Goal: Information Seeking & Learning: Learn about a topic

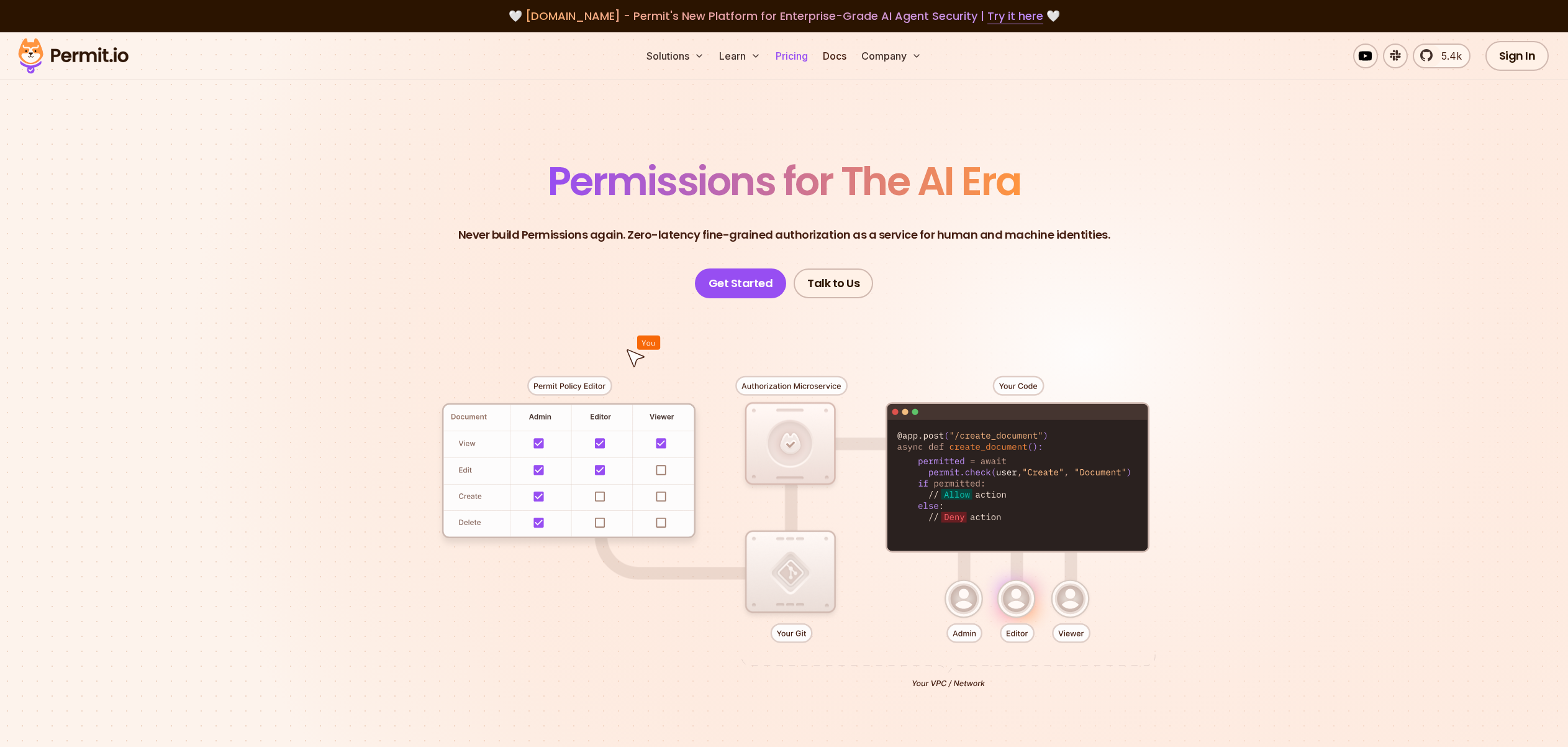
click at [807, 57] on link "Pricing" at bounding box center [791, 56] width 42 height 25
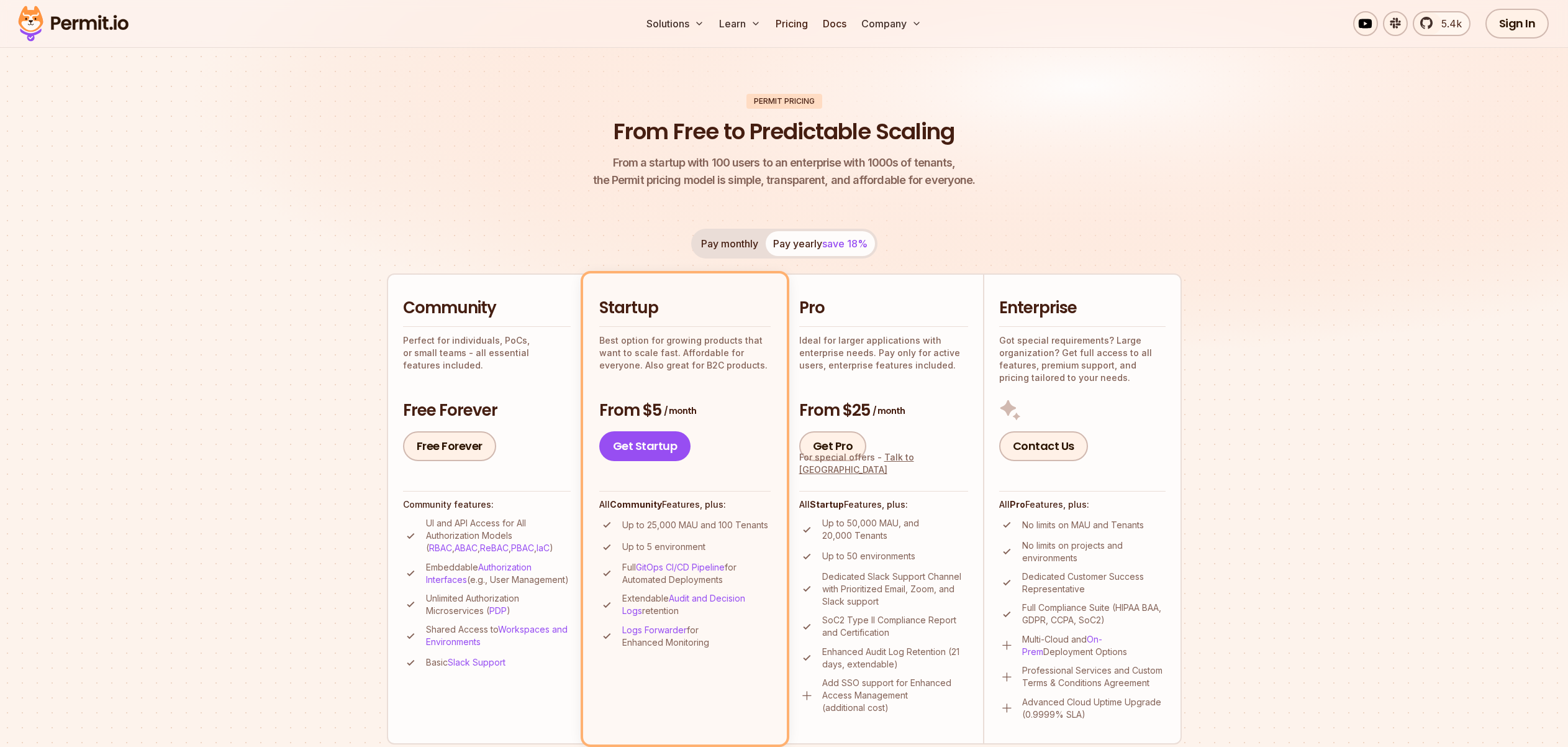
scroll to position [134, 0]
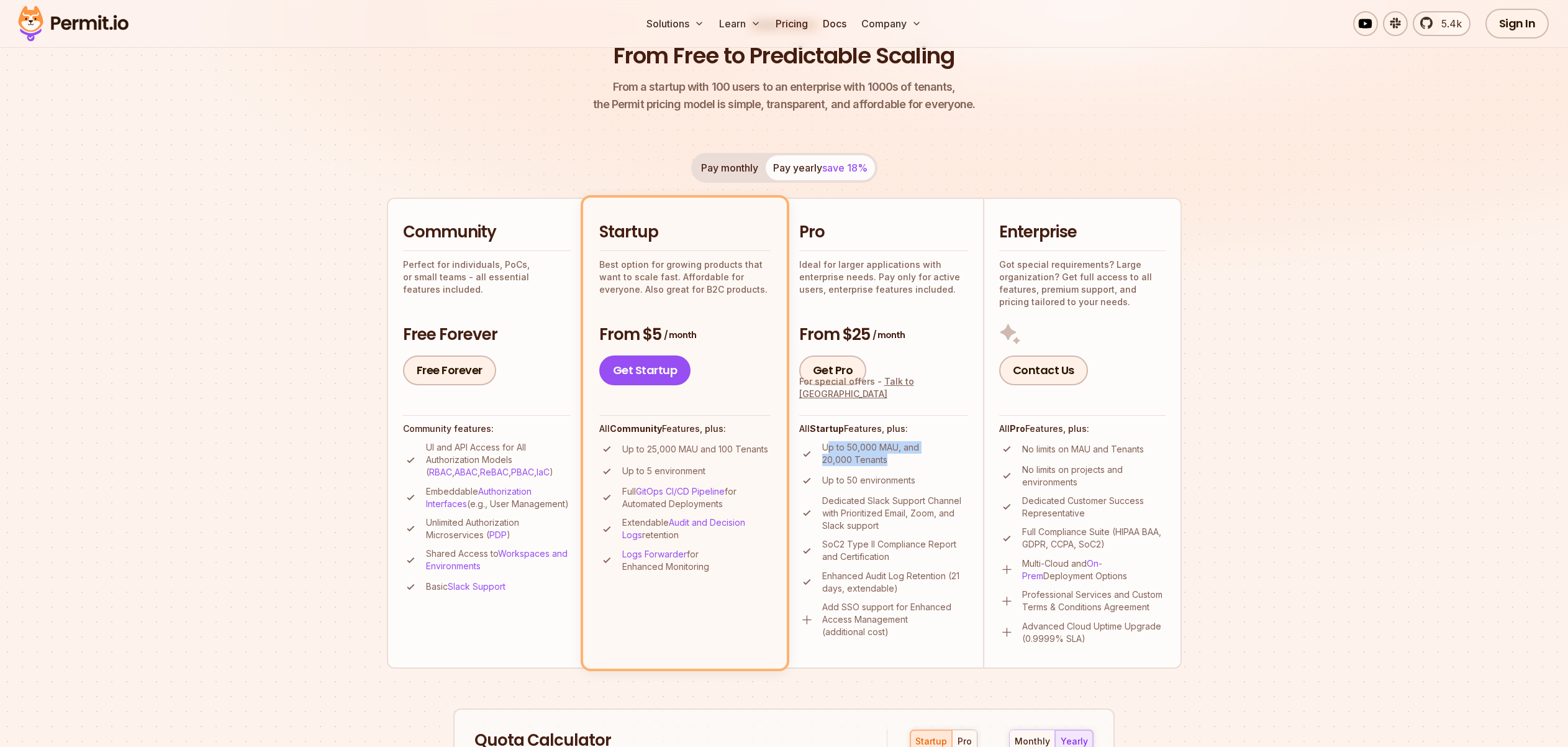
drag, startPoint x: 830, startPoint y: 448, endPoint x: 909, endPoint y: 465, distance: 80.8
click at [909, 465] on p "Up to 50,000 MAU, and 20,000 Tenants" at bounding box center [895, 454] width 146 height 25
click at [913, 463] on p "Up to 50,000 MAU, and 20,000 Tenants" at bounding box center [895, 454] width 146 height 25
drag, startPoint x: 631, startPoint y: 472, endPoint x: 729, endPoint y: 473, distance: 98.0
click at [731, 472] on li "Up to 5 environment" at bounding box center [685, 471] width 172 height 16
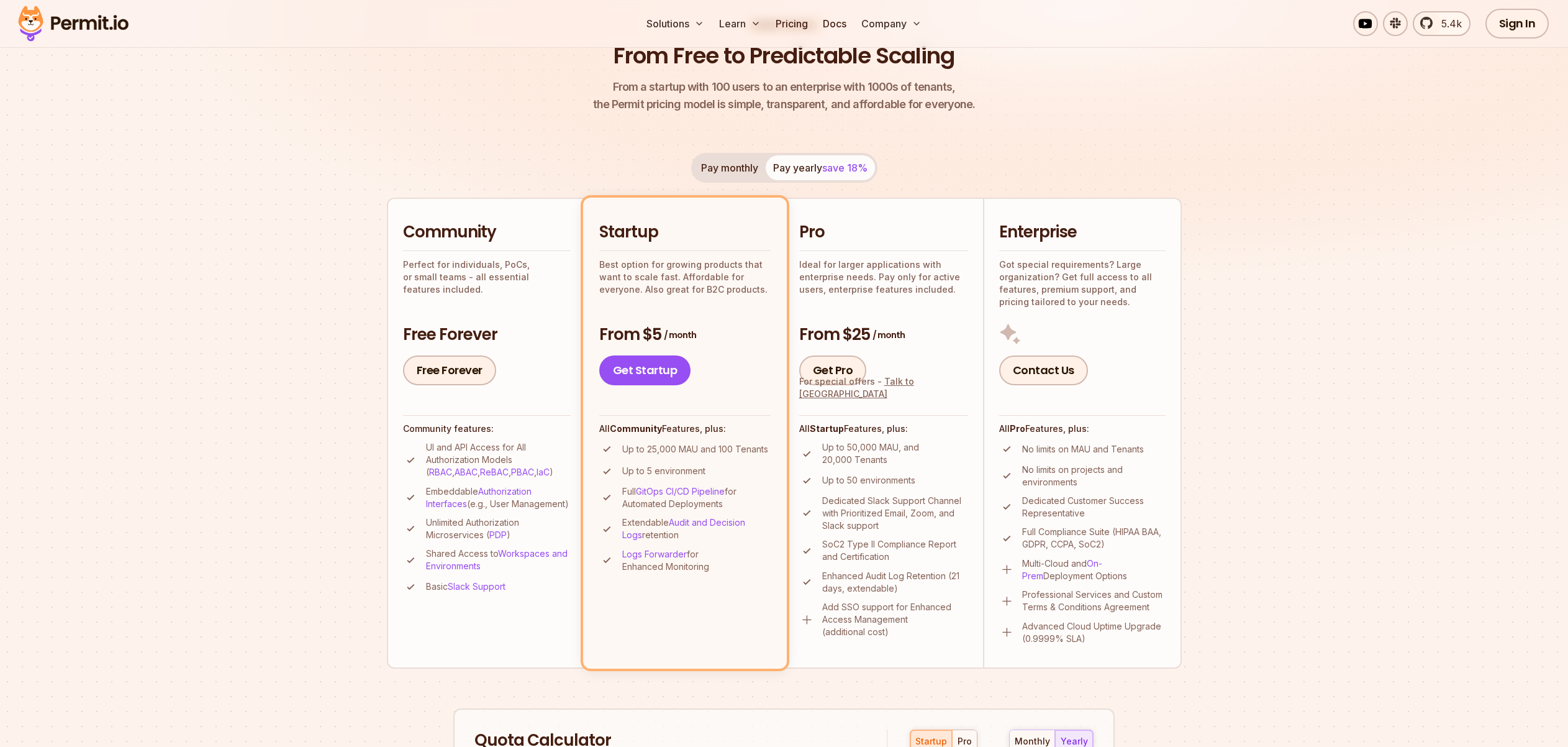
drag, startPoint x: 632, startPoint y: 448, endPoint x: 732, endPoint y: 573, distance: 160.1
click at [741, 581] on li "Startup Best option for growing products that want to scale fast. Affordable fo…" at bounding box center [685, 432] width 204 height 470
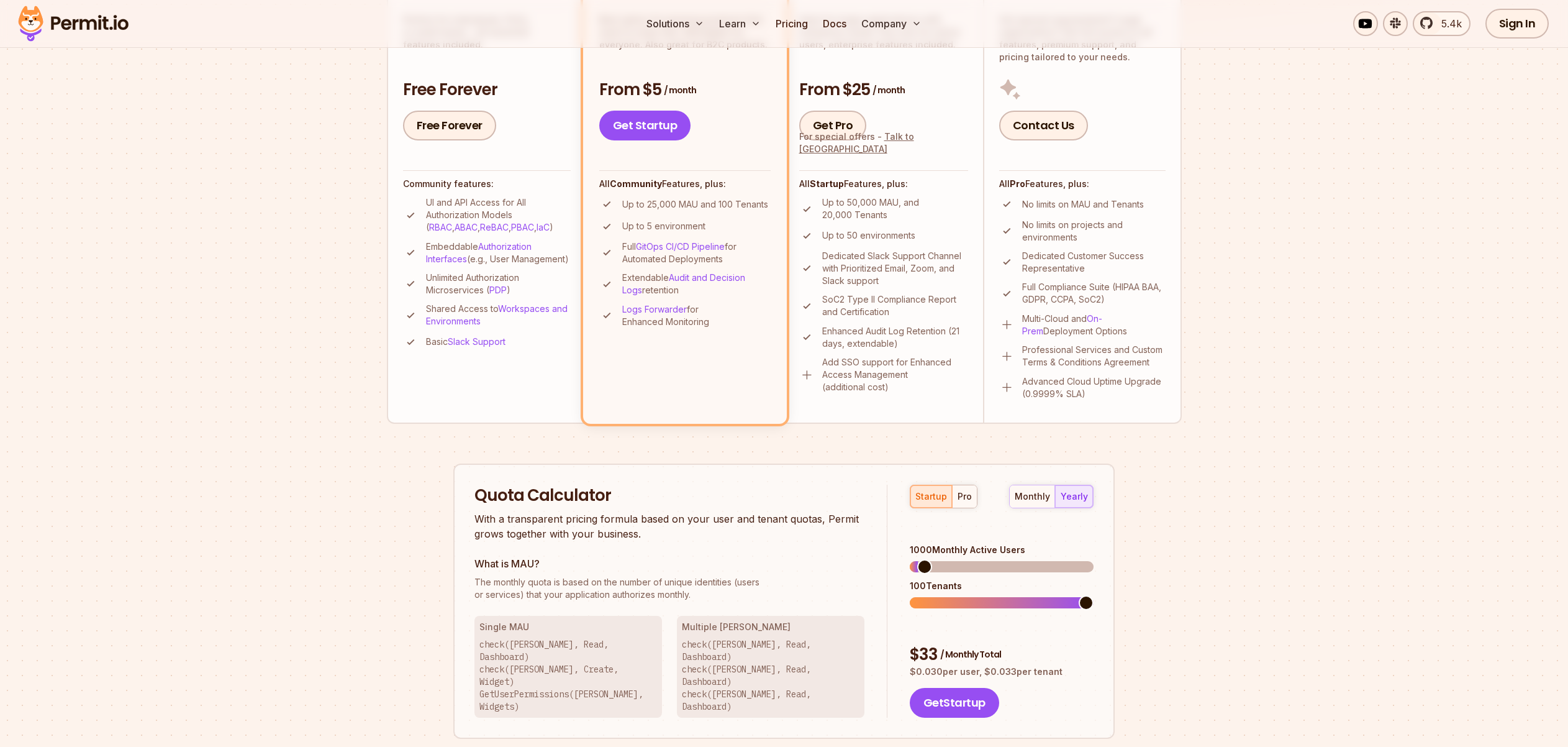
scroll to position [726, 0]
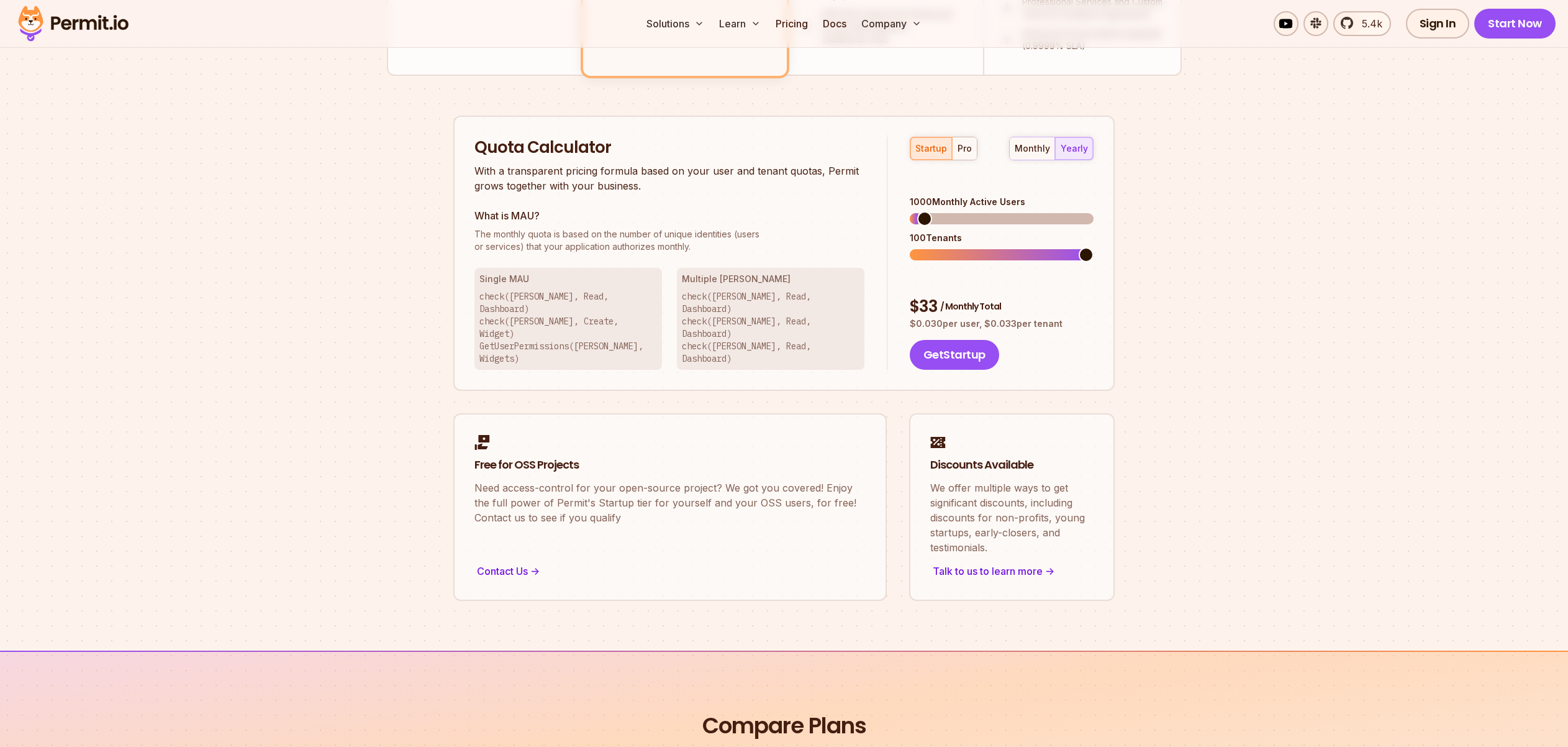
drag, startPoint x: 501, startPoint y: 298, endPoint x: 661, endPoint y: 320, distance: 161.5
click at [661, 320] on div "Single MAU check([PERSON_NAME], Read, Dashboard) check([PERSON_NAME], Create, W…" at bounding box center [568, 319] width 187 height 102
click at [424, 317] on div "Permit Pricing From Free to Predictable Scaling From a startup with 100 users t…" at bounding box center [784, 13] width 795 height 1175
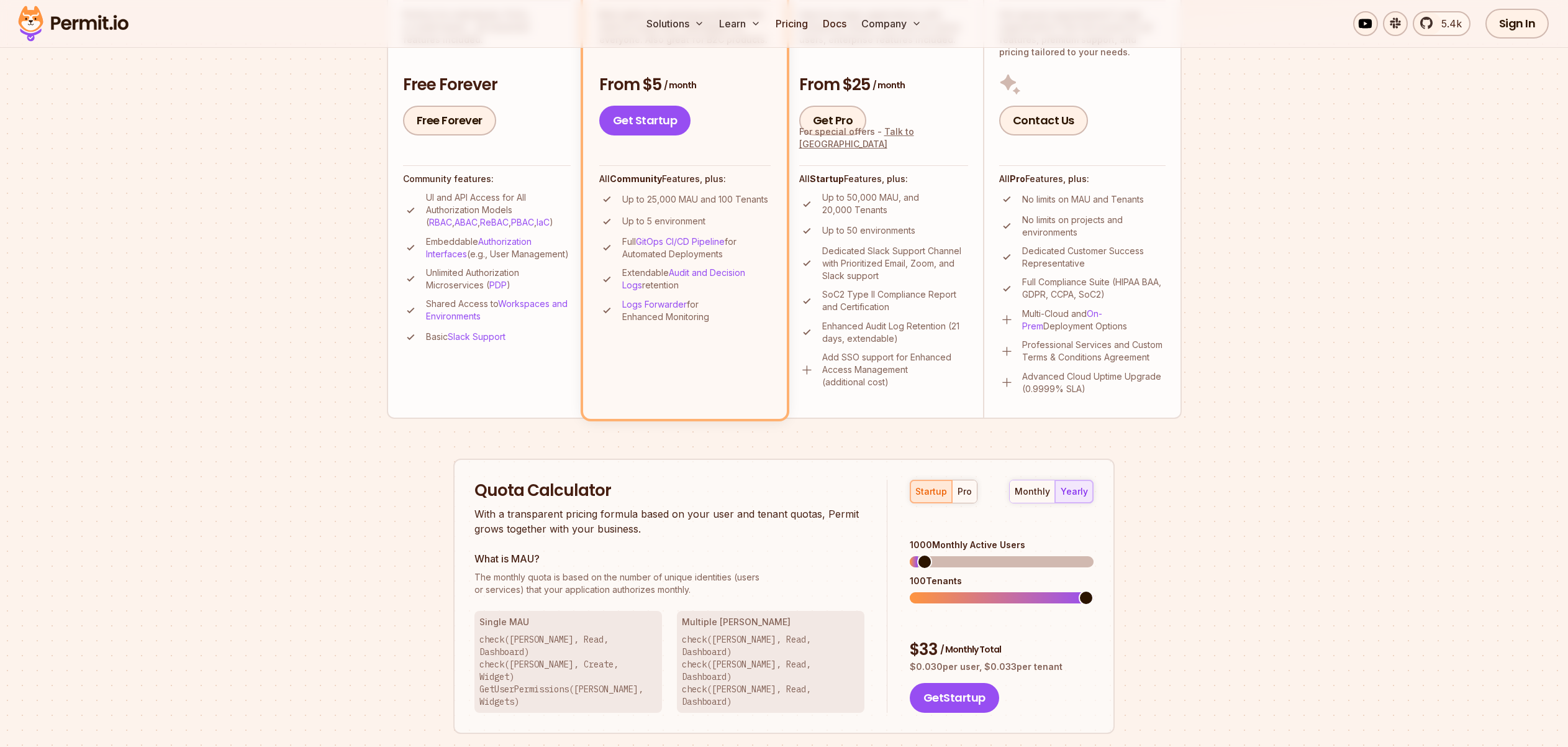
scroll to position [174, 0]
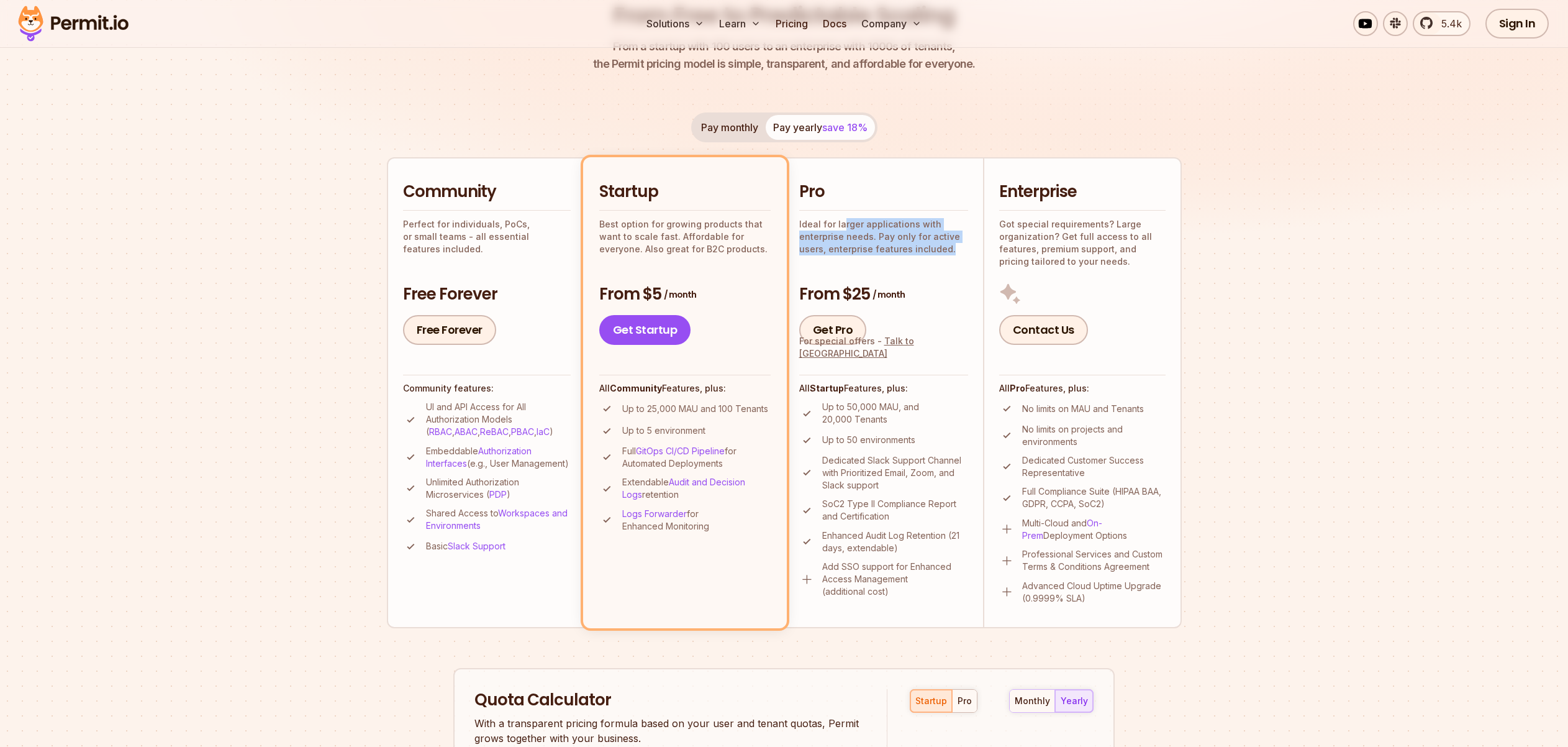
drag, startPoint x: 841, startPoint y: 224, endPoint x: 954, endPoint y: 246, distance: 115.1
click at [954, 246] on p "Ideal for larger applications with enterprise needs. Pay only for active users,…" at bounding box center [884, 236] width 169 height 37
click at [951, 251] on p "Ideal for larger applications with enterprise needs. Pay only for active users,…" at bounding box center [884, 236] width 169 height 37
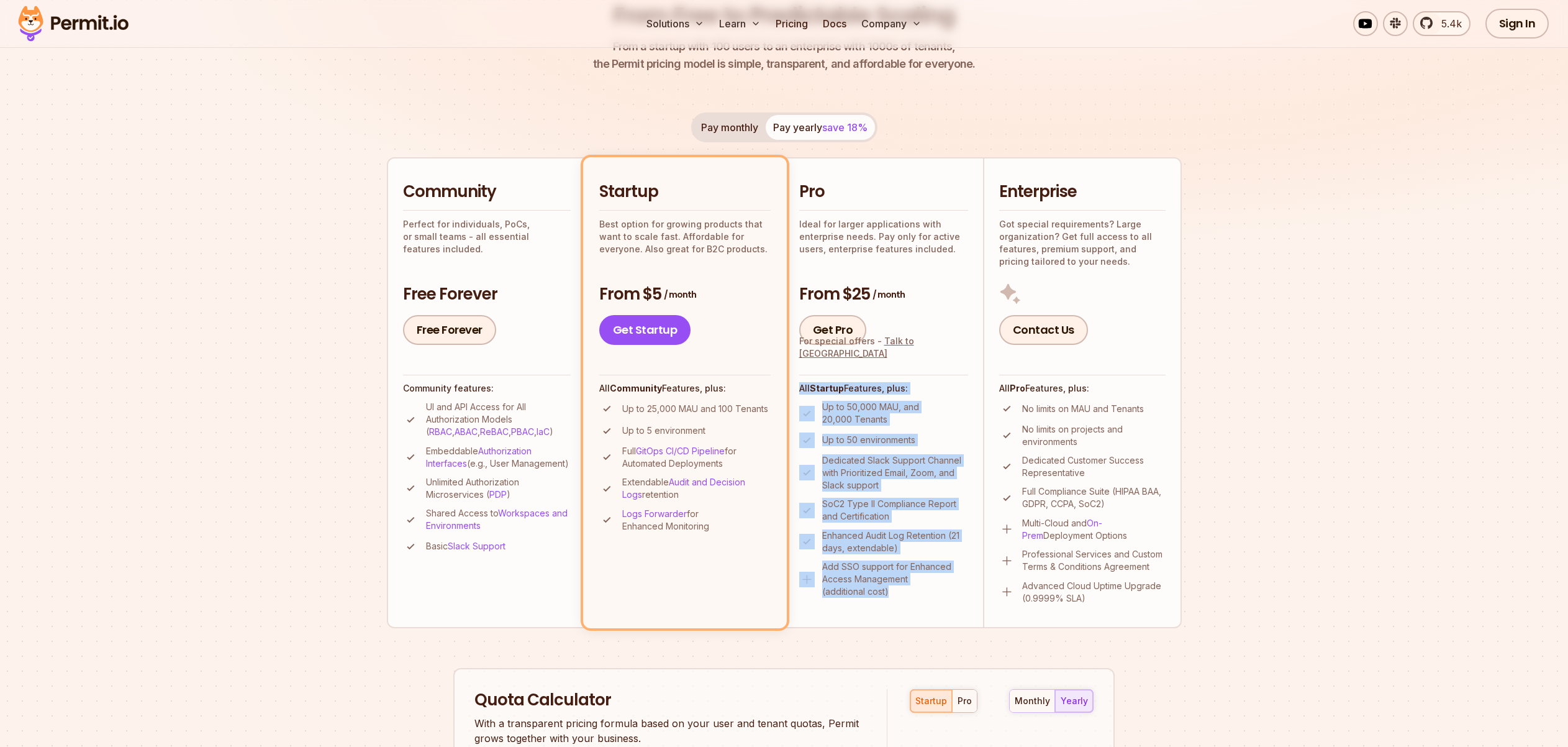
drag, startPoint x: 893, startPoint y: 589, endPoint x: 795, endPoint y: 388, distance: 223.6
click at [795, 388] on li "Pro Ideal for larger applications with enterprise needs. Pay only for active us…" at bounding box center [884, 392] width 199 height 470
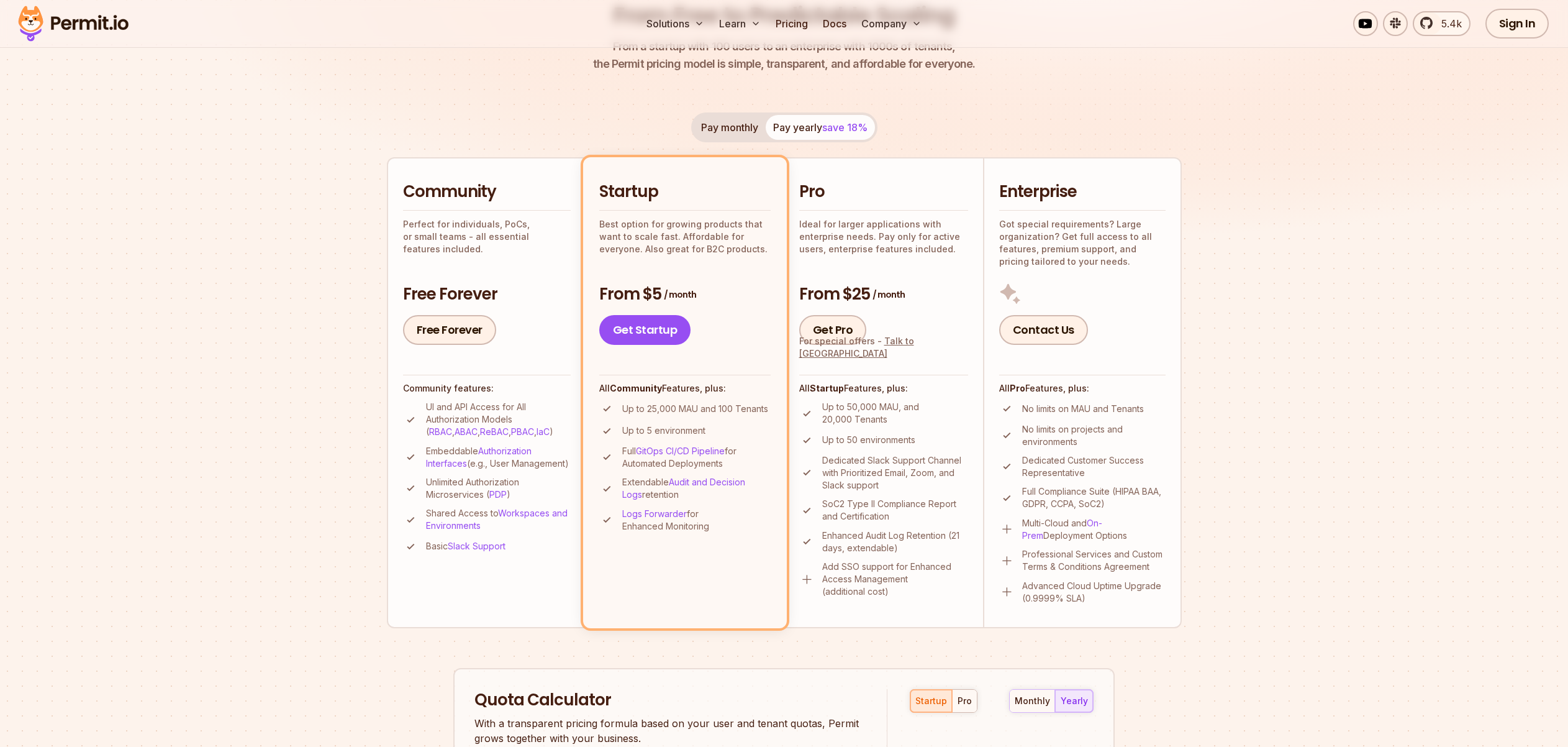
click at [1304, 379] on section "Permit Pricing From Free to Predictable Scaling From a startup with 100 users t…" at bounding box center [784, 531] width 1568 height 1344
click at [1396, 452] on section "Permit Pricing From Free to Predictable Scaling From a startup with 100 users t…" at bounding box center [784, 531] width 1568 height 1344
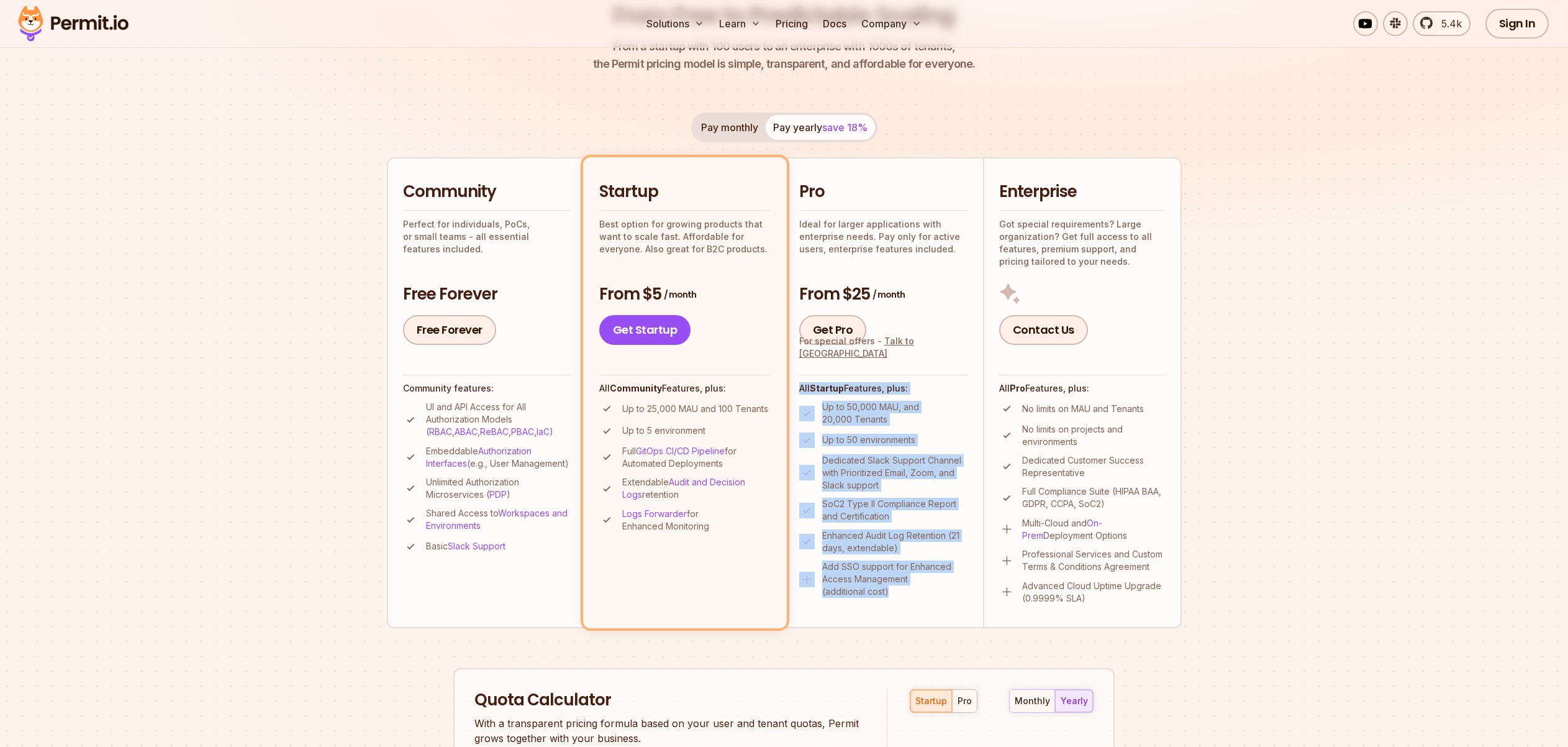
drag, startPoint x: 801, startPoint y: 386, endPoint x: 936, endPoint y: 599, distance: 252.2
click at [936, 599] on li "Pro Ideal for larger applications with enterprise needs. Pay only for active us…" at bounding box center [884, 392] width 199 height 470
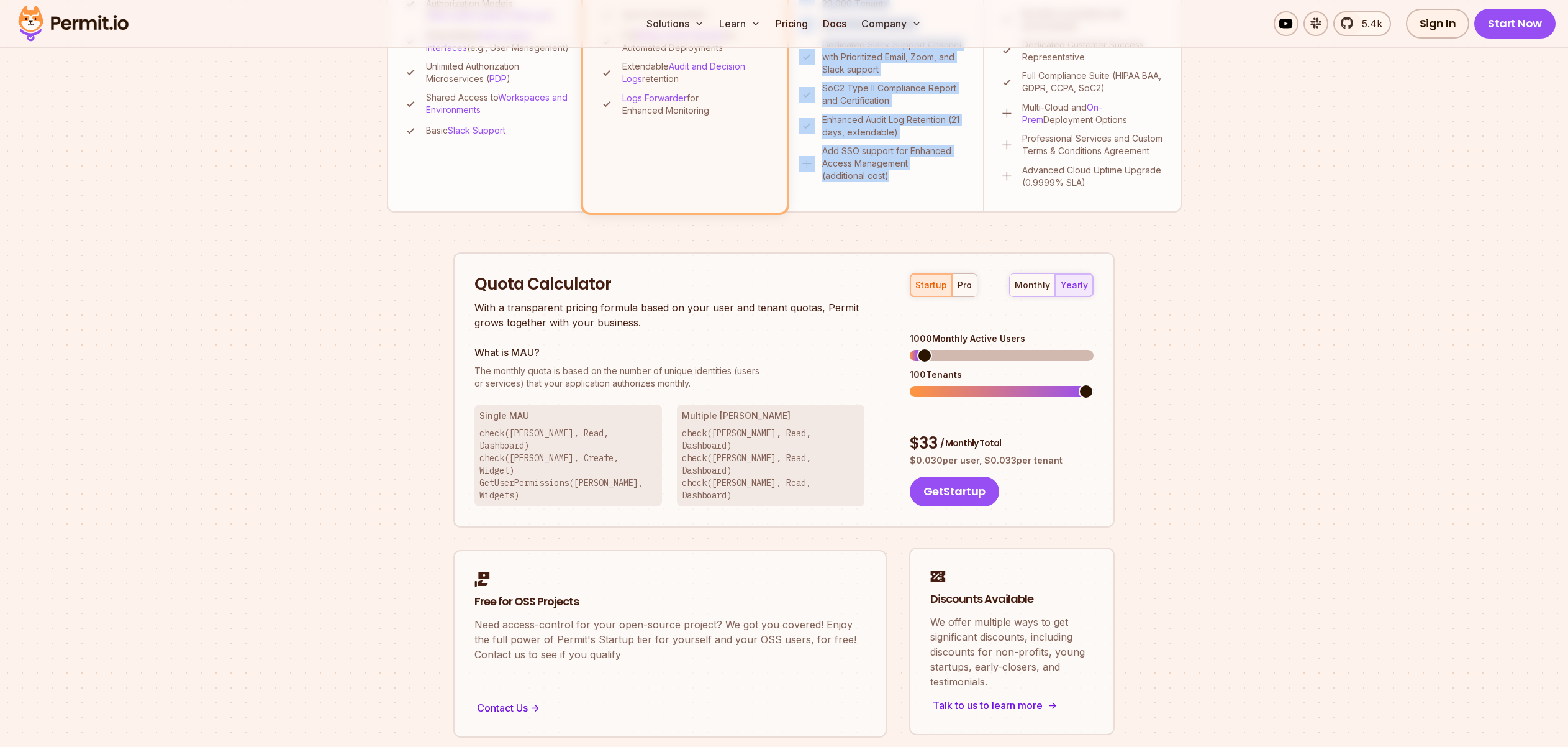
scroll to position [592, 0]
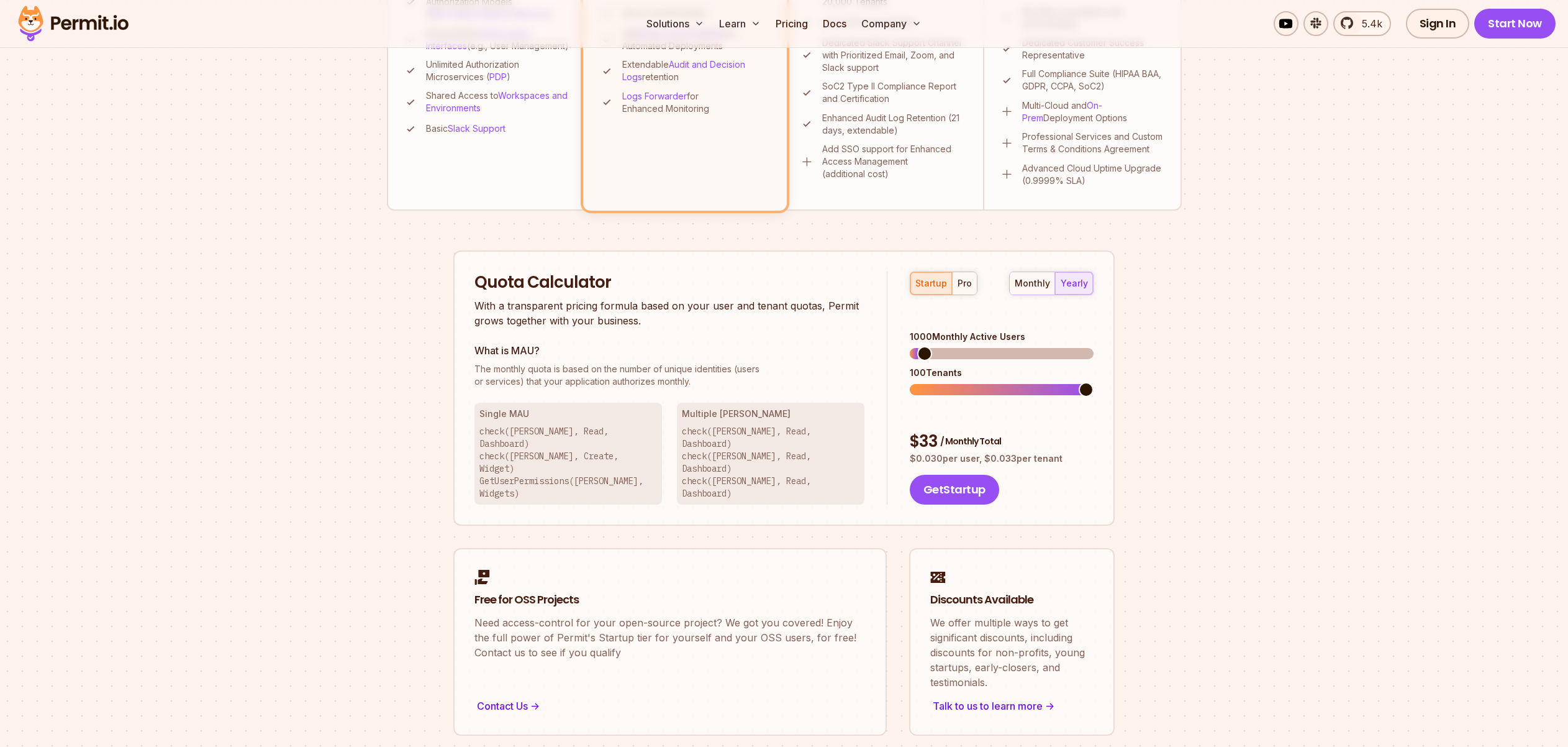
click at [1225, 313] on section "Permit Pricing From Free to Predictable Scaling From a startup with 100 users t…" at bounding box center [784, 113] width 1568 height 1344
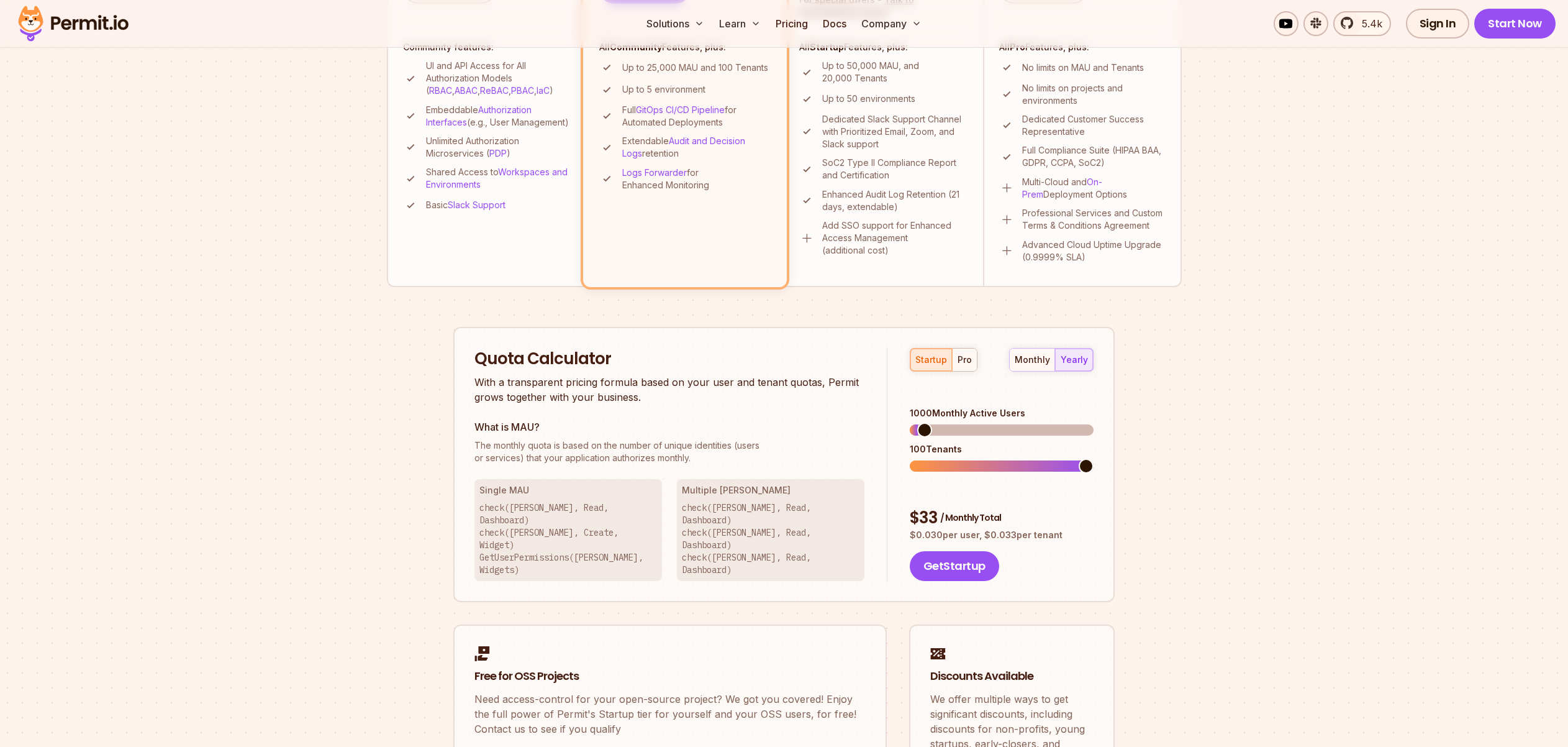
scroll to position [327, 0]
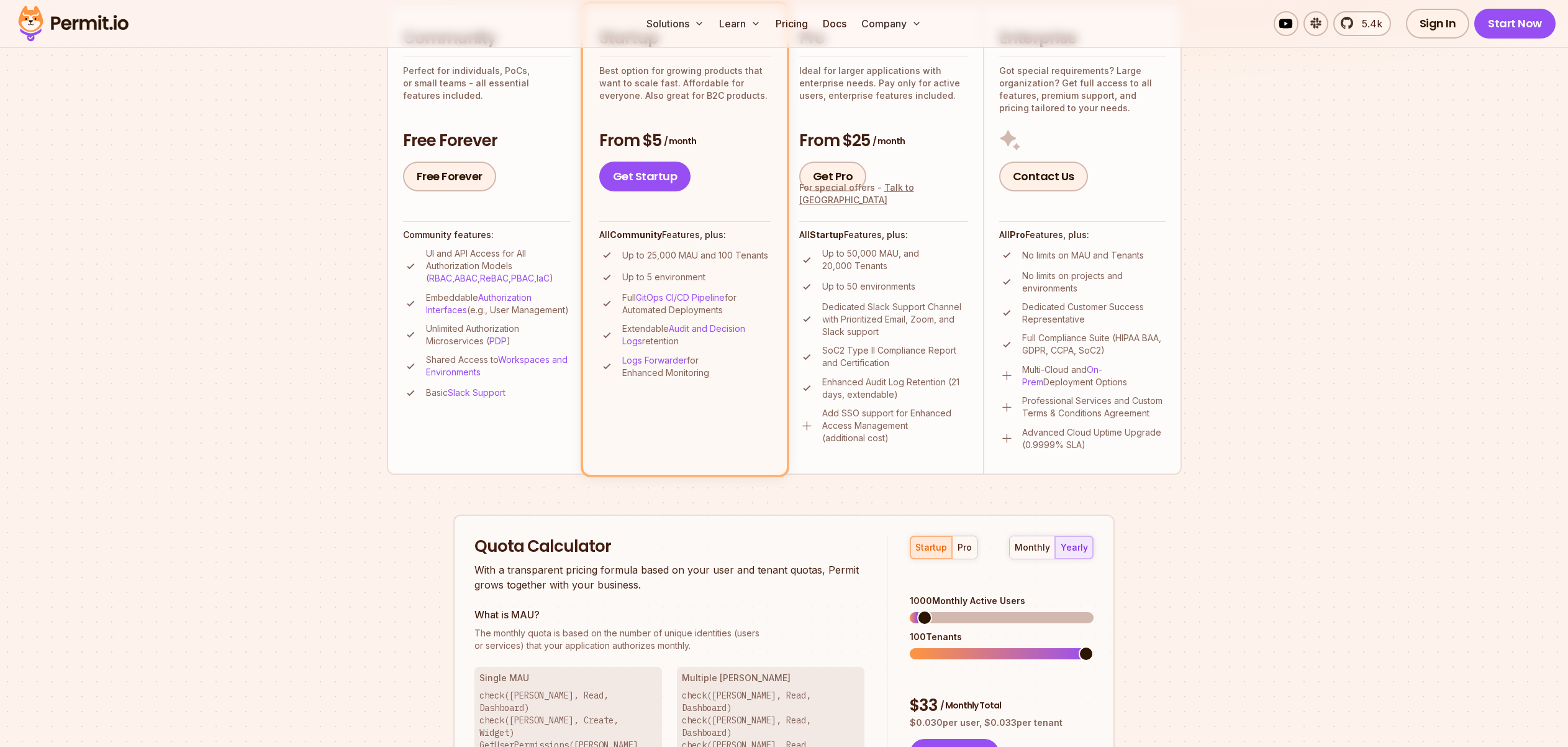
click at [1228, 474] on section "Permit Pricing From Free to Predictable Scaling From a startup with 100 users t…" at bounding box center [784, 377] width 1568 height 1344
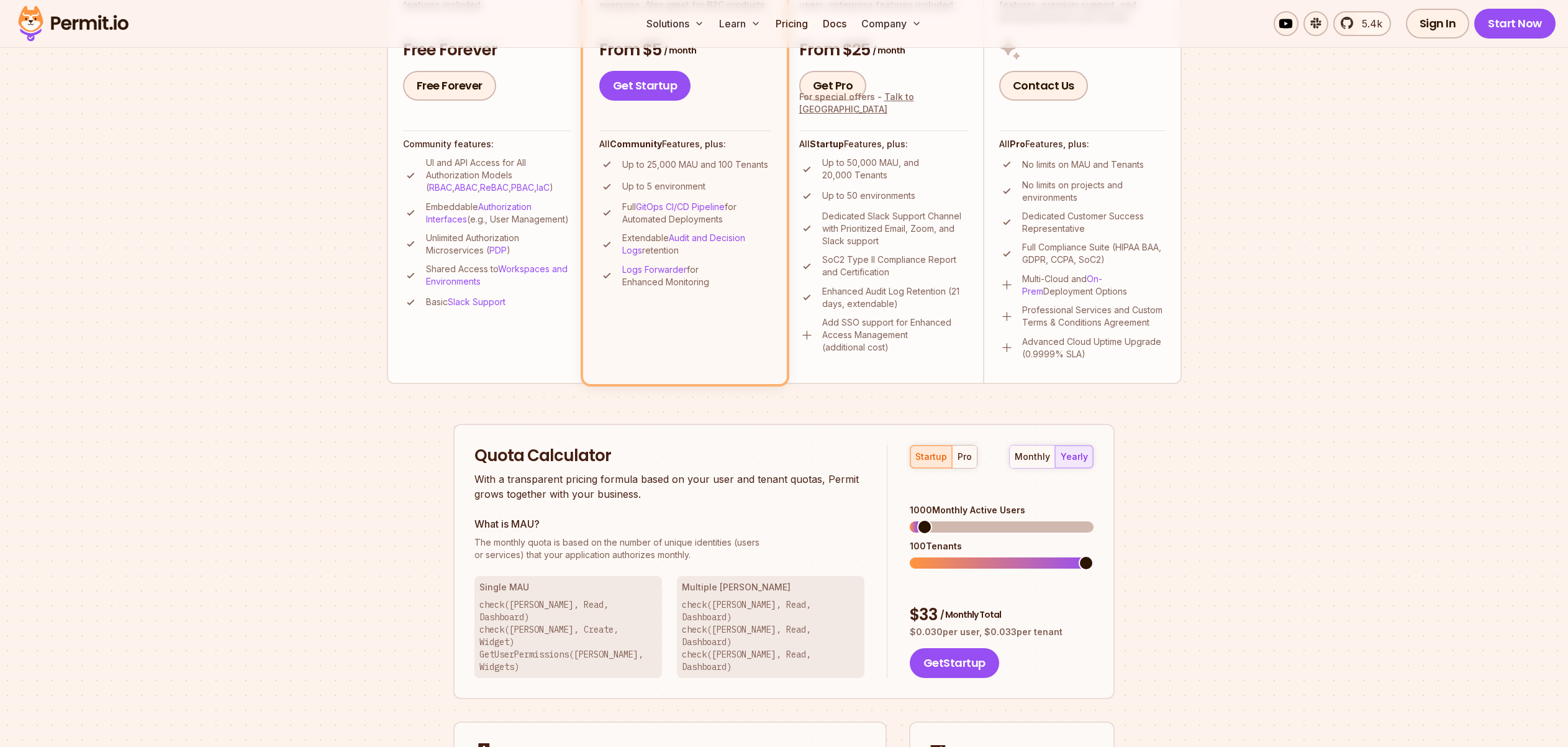
scroll to position [299, 0]
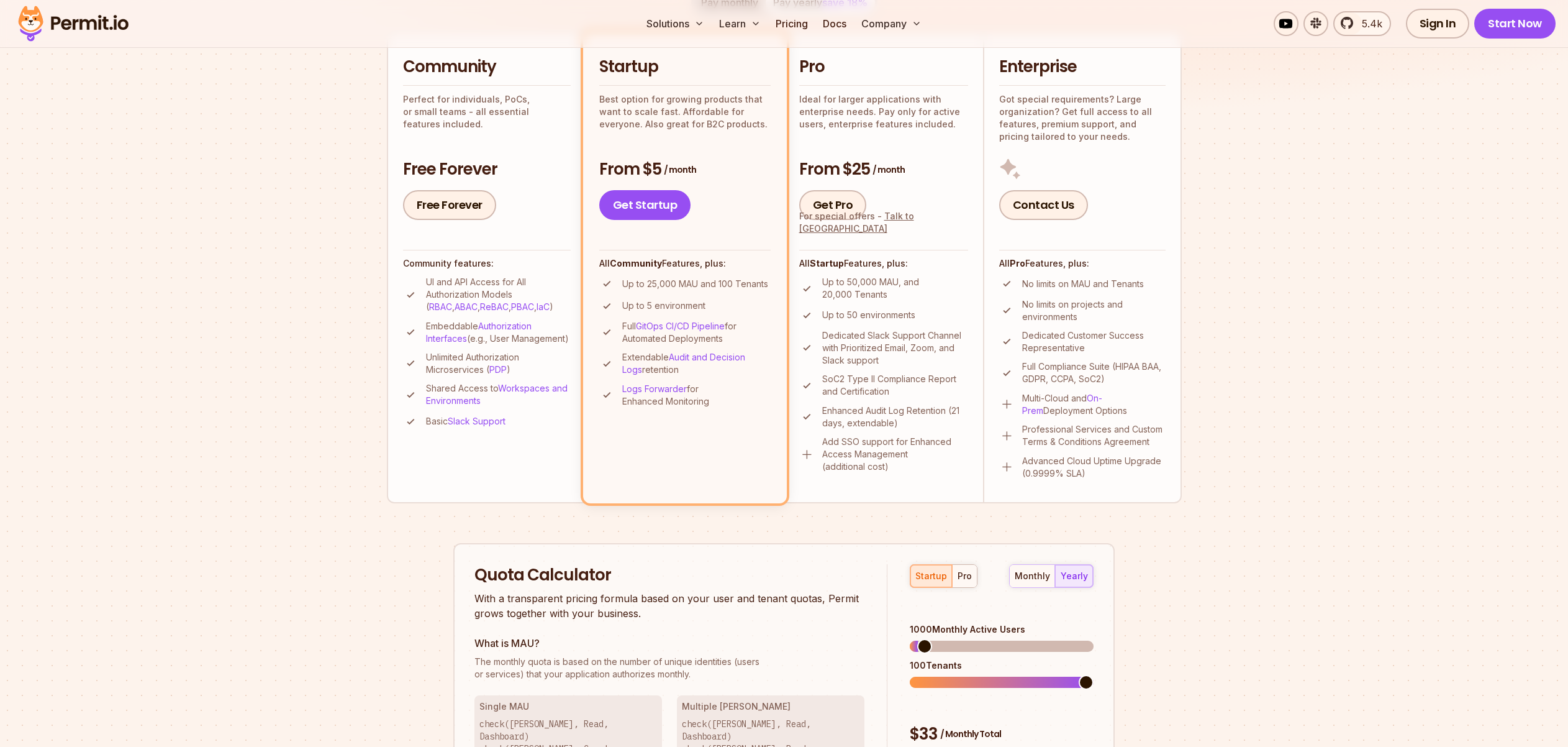
drag, startPoint x: 1316, startPoint y: 393, endPoint x: 1126, endPoint y: 460, distance: 201.5
click at [1313, 393] on section "Permit Pricing From Free to Predictable Scaling From a startup with 100 users t…" at bounding box center [784, 406] width 1568 height 1344
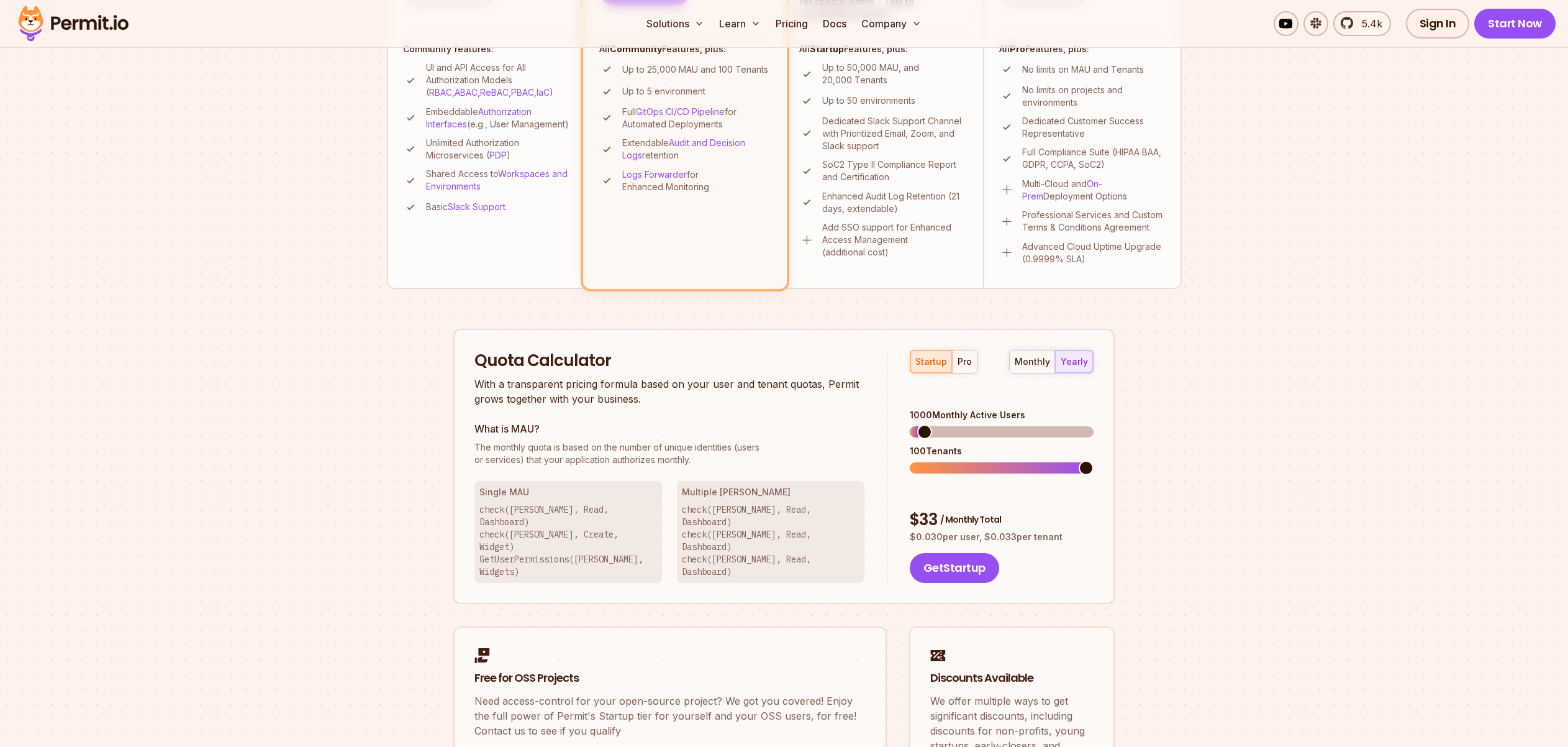
scroll to position [514, 0]
click at [1198, 376] on section "Permit Pricing From Free to Predictable Scaling From a startup with 100 users t…" at bounding box center [784, 190] width 1568 height 1344
click at [1343, 398] on section "Permit Pricing From Free to Predictable Scaling From a startup with 100 users t…" at bounding box center [784, 190] width 1568 height 1344
click at [967, 361] on div "pro" at bounding box center [964, 360] width 14 height 12
click at [1047, 355] on div "monthly" at bounding box center [1032, 360] width 35 height 12
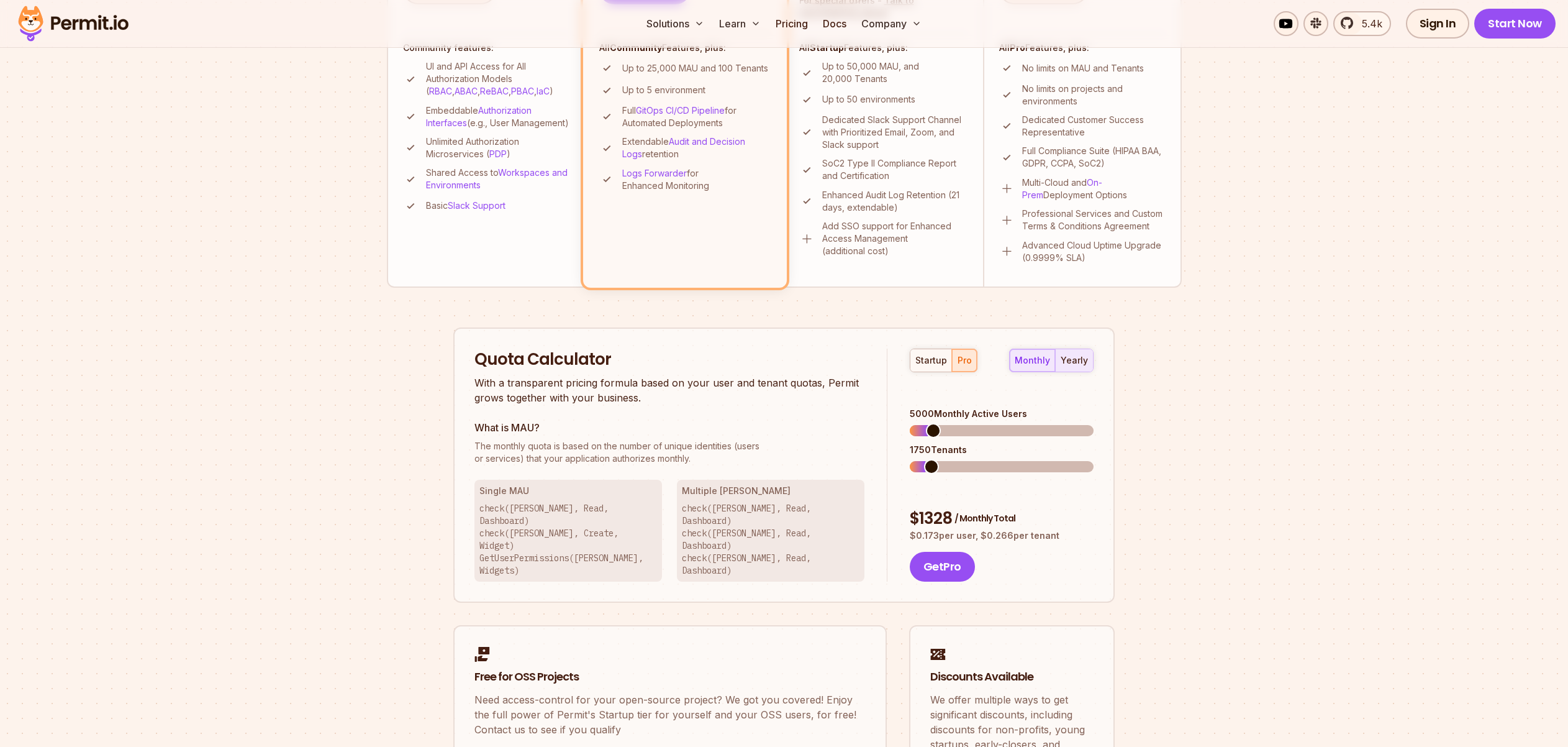
click at [1079, 357] on div "yearly" at bounding box center [1074, 360] width 27 height 12
click at [910, 459] on span at bounding box center [917, 467] width 15 height 15
click at [936, 363] on div "startup" at bounding box center [931, 360] width 32 height 12
click at [958, 362] on div "pro" at bounding box center [964, 360] width 14 height 12
drag, startPoint x: 505, startPoint y: 444, endPoint x: 703, endPoint y: 452, distance: 198.2
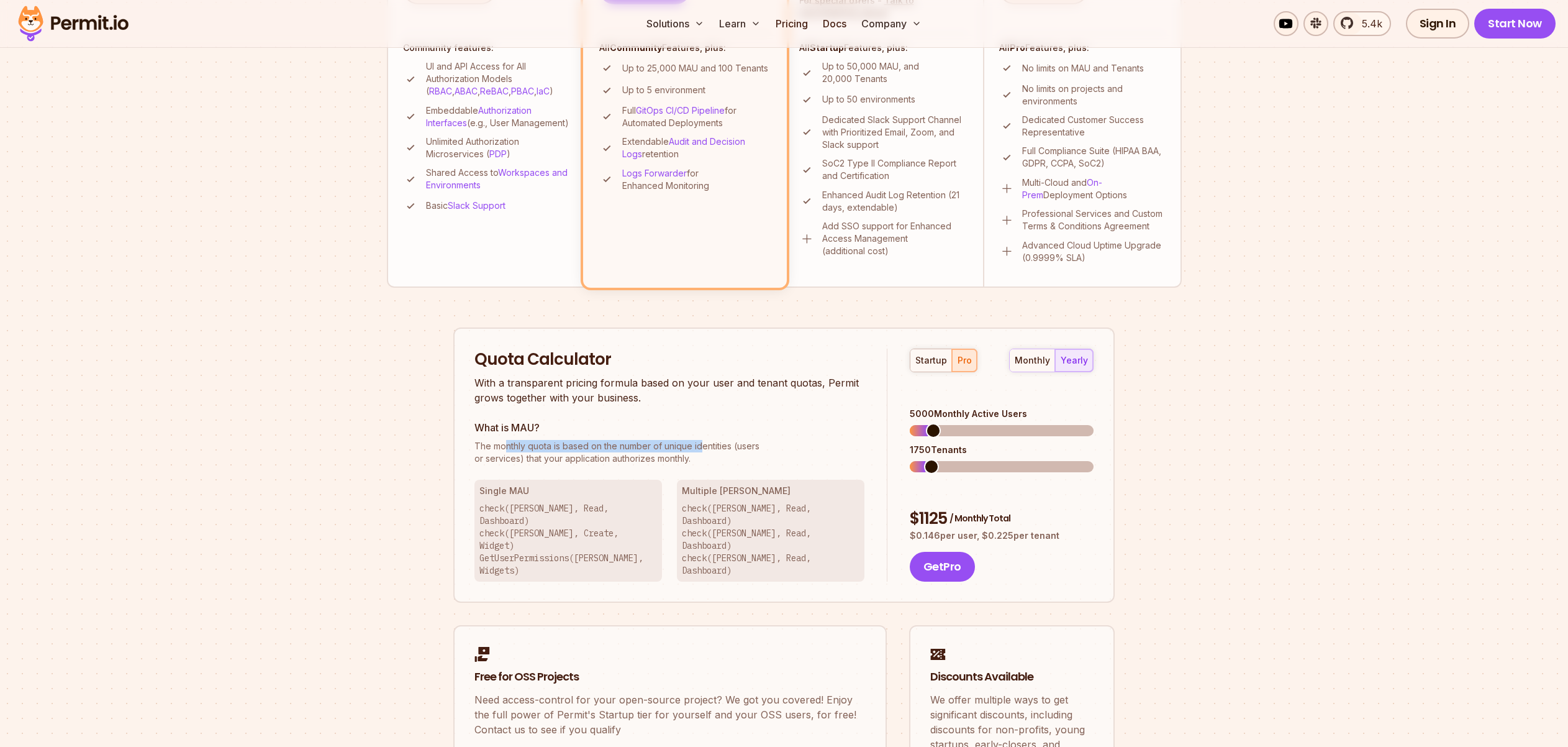
click at [703, 452] on p "The monthly quota is based on the number of unique identities (users or service…" at bounding box center [669, 452] width 390 height 25
click at [706, 457] on p "The monthly quota is based on the number of unique identities (users or service…" at bounding box center [669, 452] width 390 height 25
drag, startPoint x: 533, startPoint y: 386, endPoint x: 699, endPoint y: 399, distance: 166.5
click at [699, 399] on p "With a transparent pricing formula based on your user and tenant quotas, Permit…" at bounding box center [669, 390] width 390 height 30
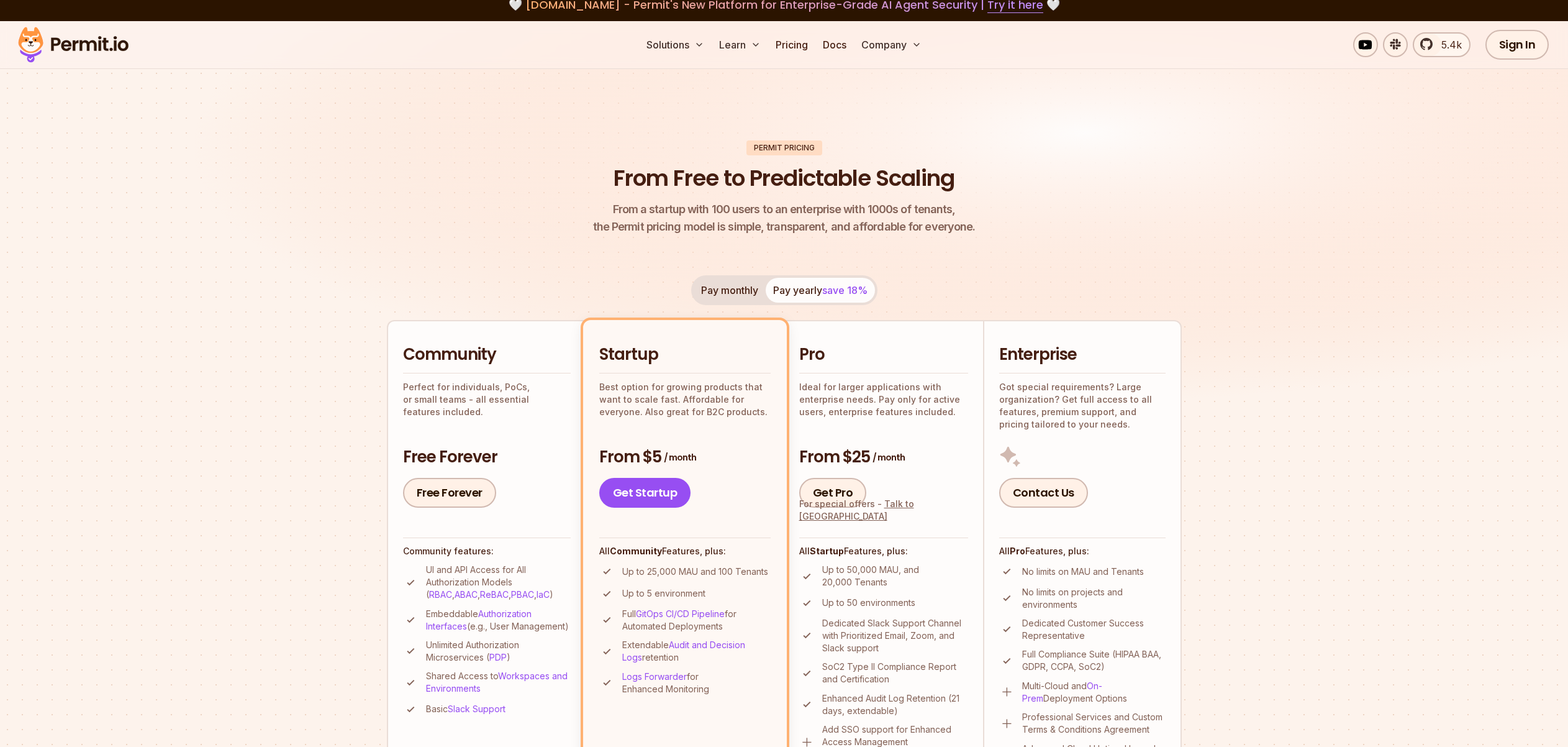
scroll to position [0, 0]
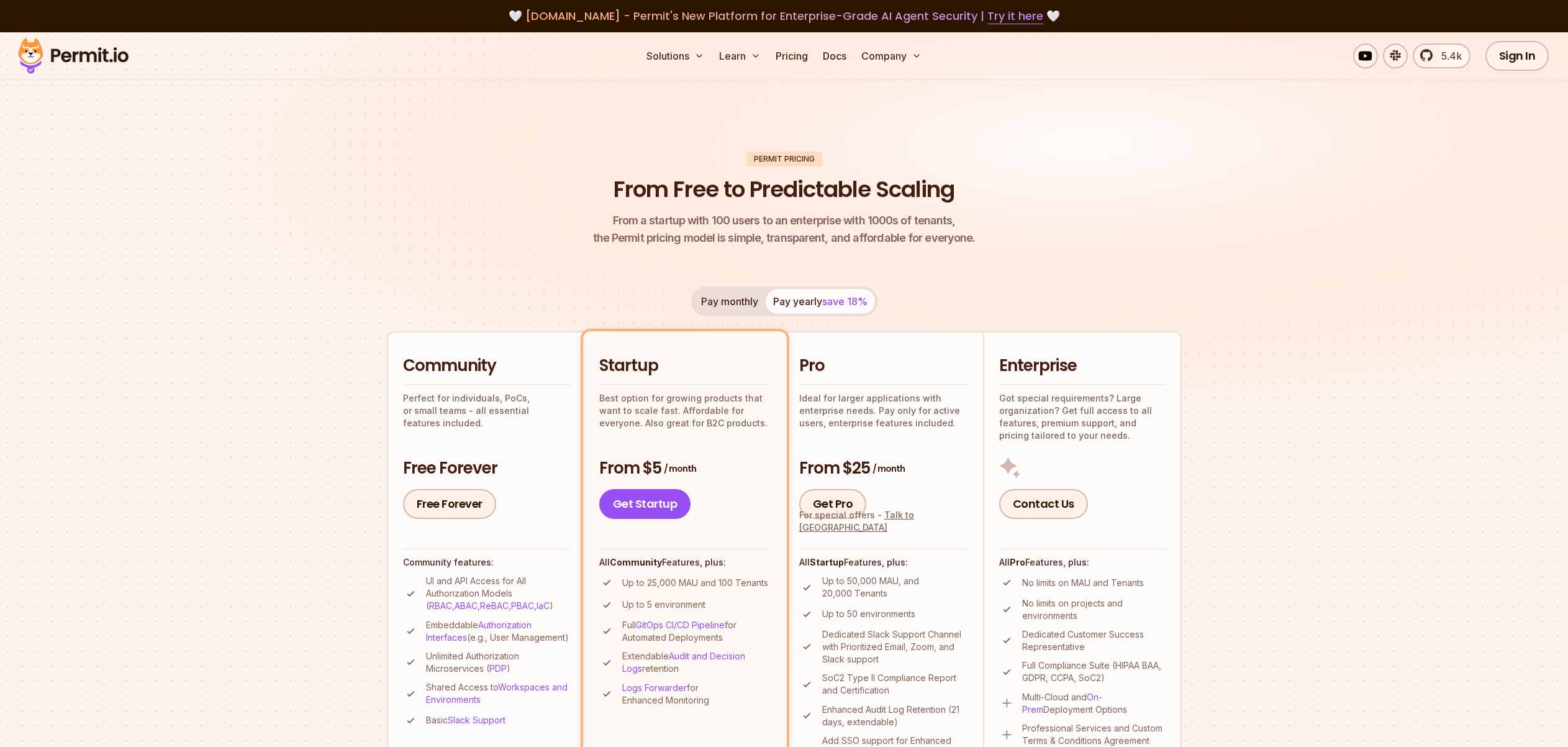
click at [1265, 277] on img at bounding box center [784, 241] width 1568 height 418
click at [839, 300] on div "Pay monthly Pay yearly save 18%" at bounding box center [784, 302] width 186 height 30
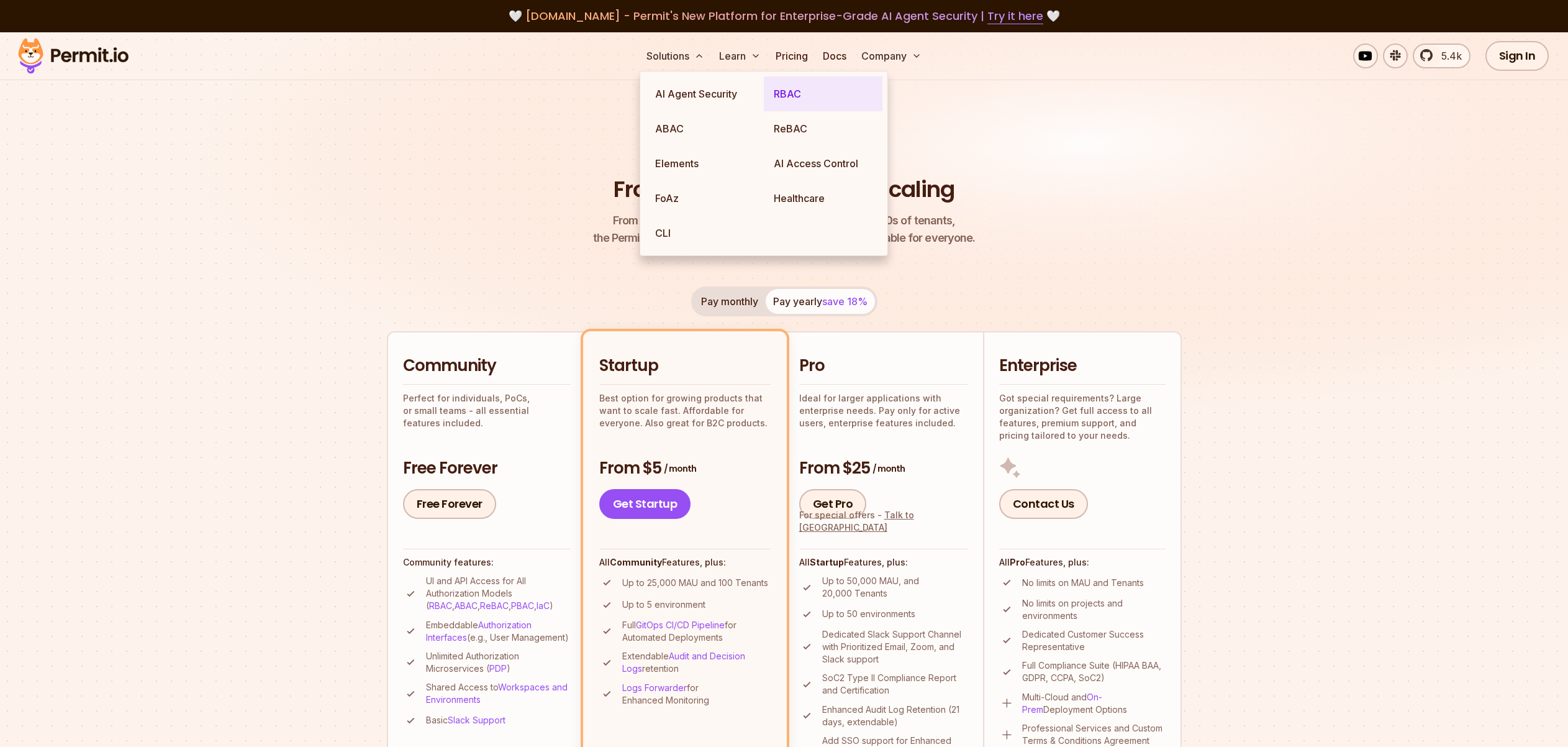
click at [810, 96] on link "RBAC" at bounding box center [823, 94] width 118 height 35
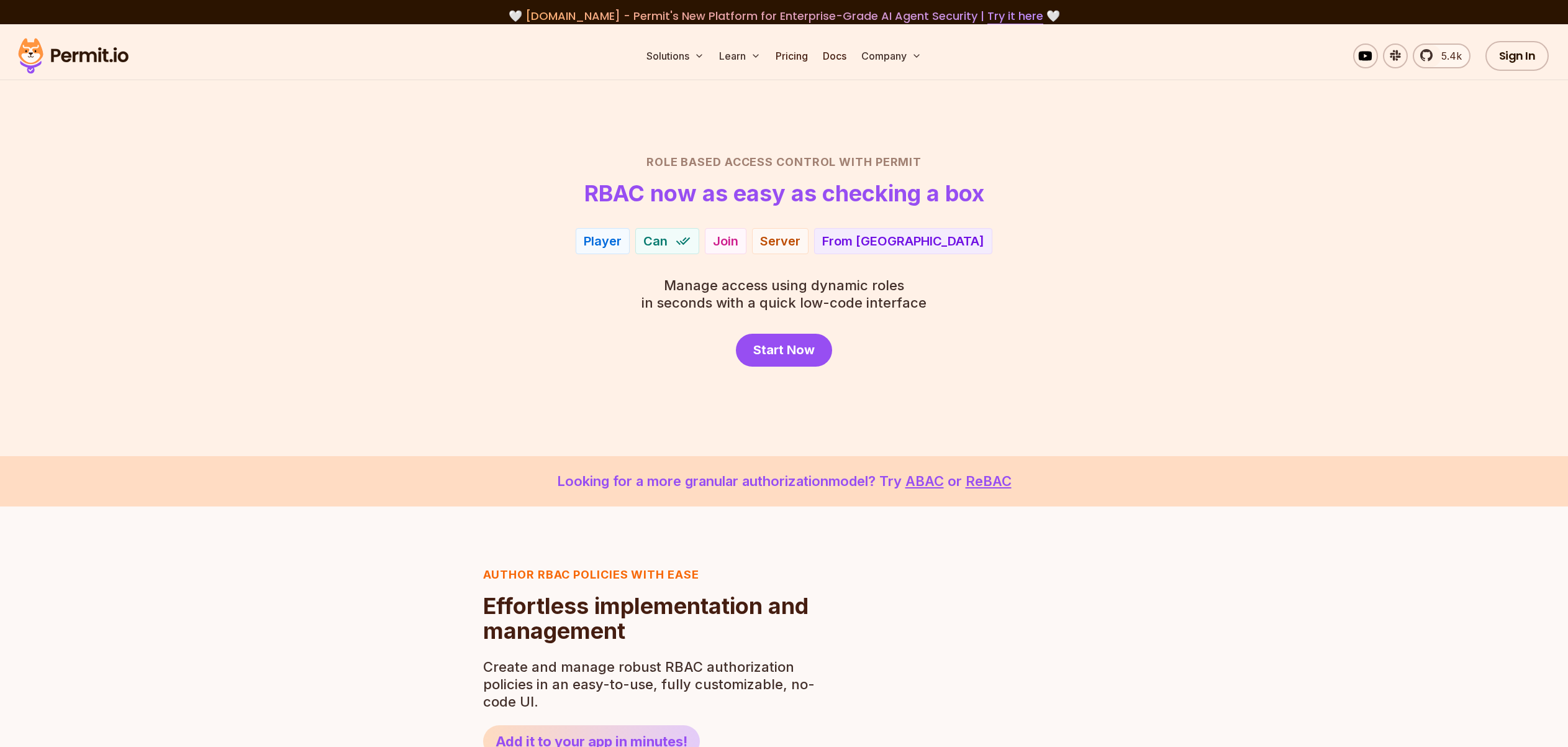
click at [479, 358] on div "Start Now" at bounding box center [784, 350] width 869 height 33
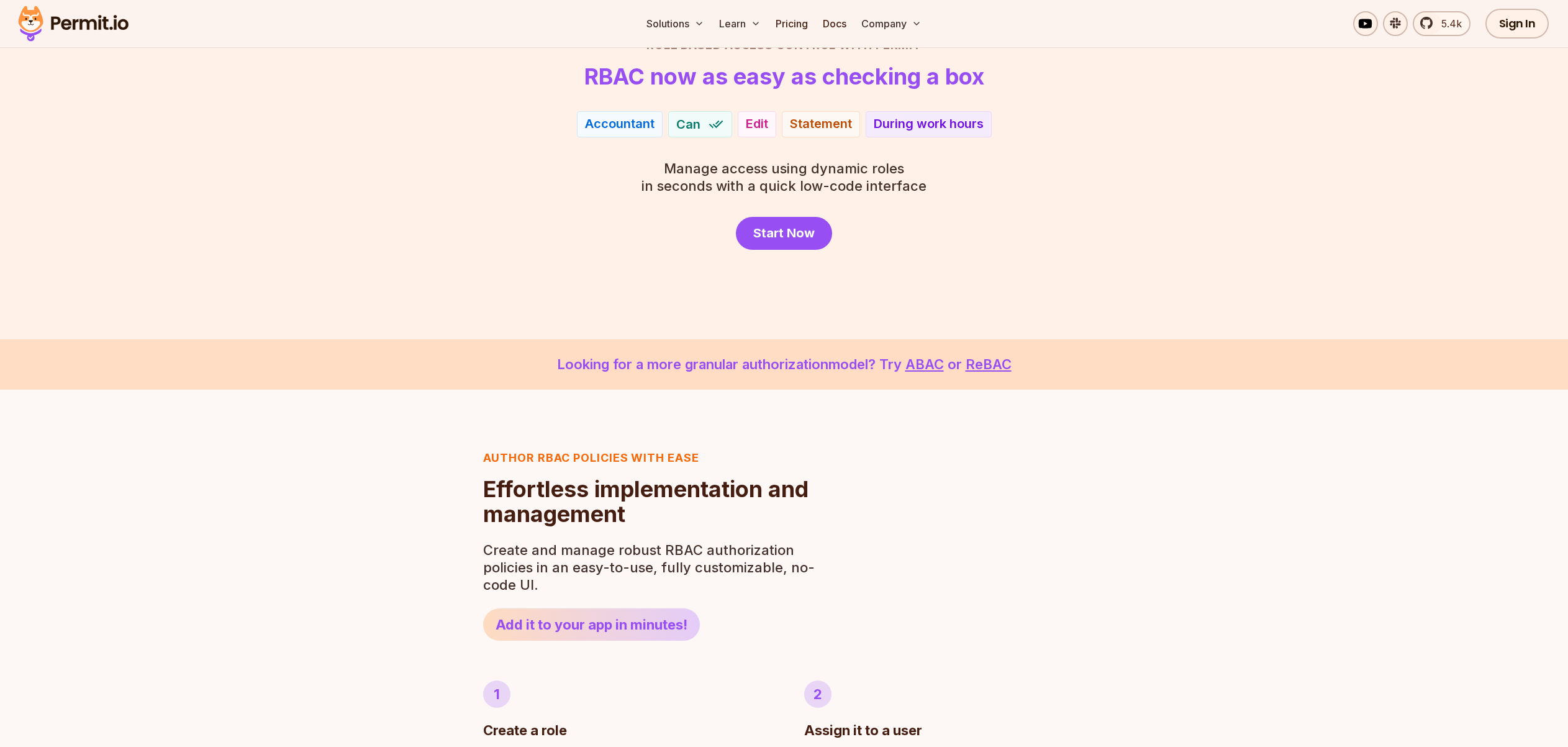
scroll to position [335, 0]
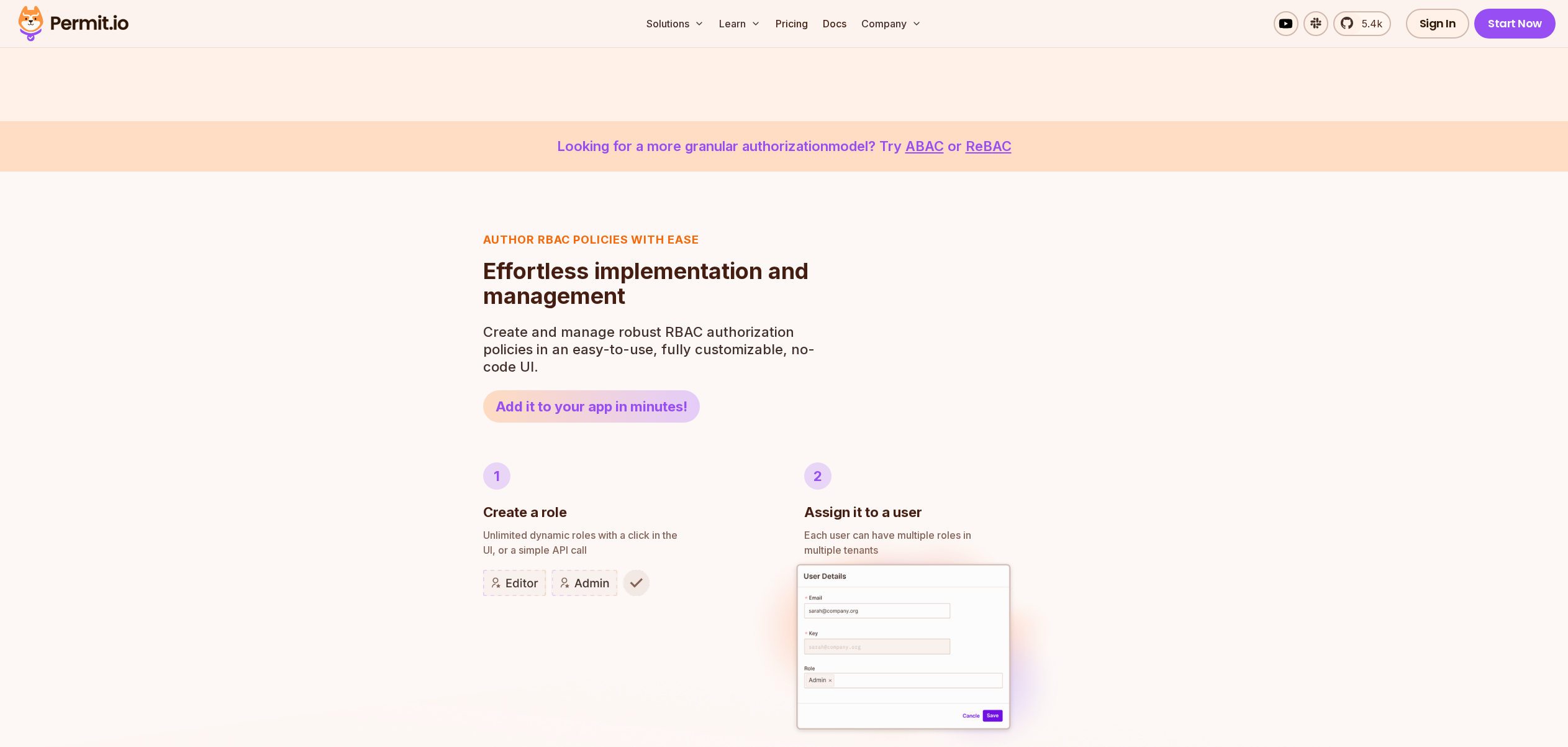
drag, startPoint x: 504, startPoint y: 239, endPoint x: 725, endPoint y: 379, distance: 261.6
click at [726, 386] on header "Author RBAC POLICIES with EASE Role Based Access Control Effortless implementat…" at bounding box center [652, 326] width 339 height 191
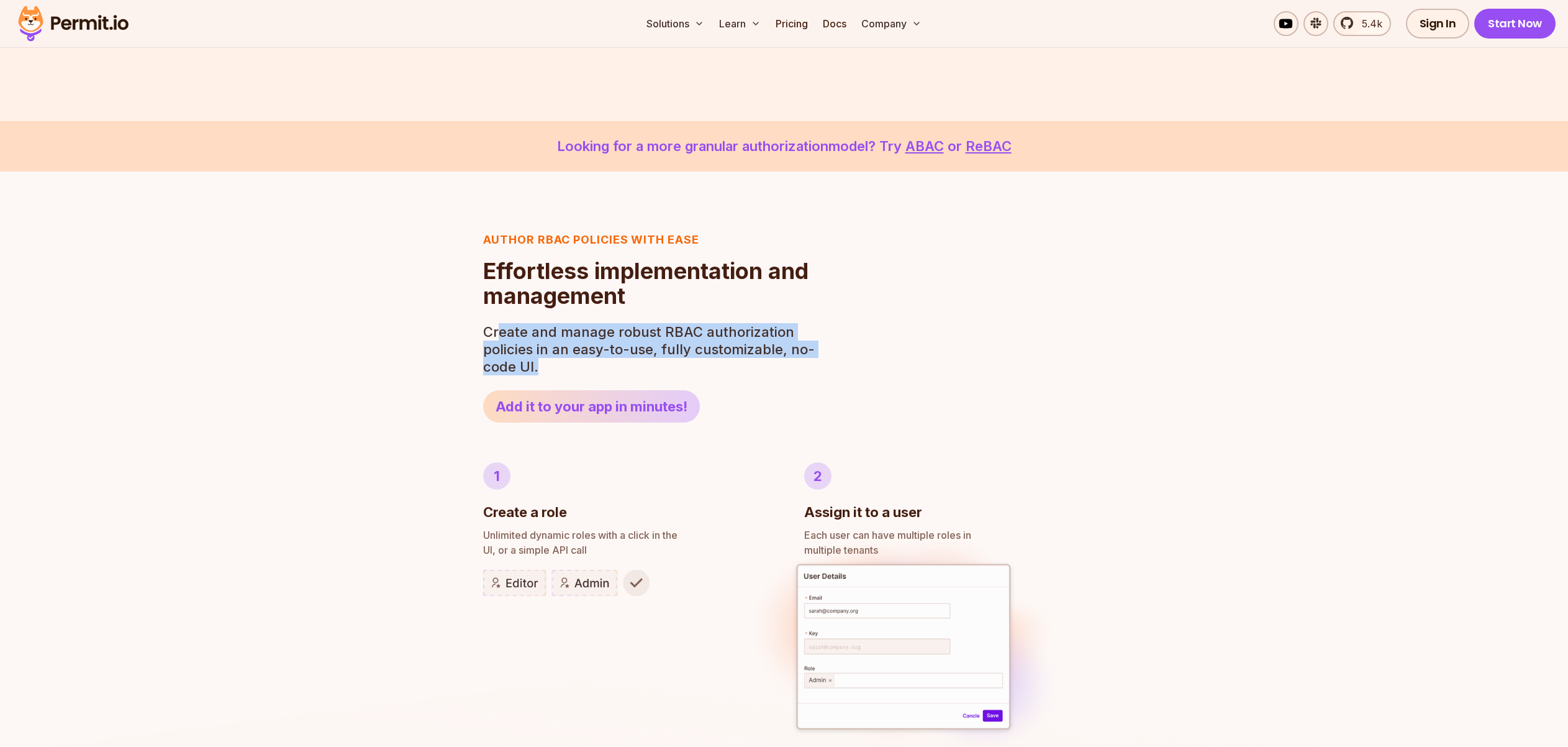
drag, startPoint x: 498, startPoint y: 329, endPoint x: 573, endPoint y: 368, distance: 84.5
click at [572, 367] on p "Create and manage robust RBAC authorization policies in an easy-to-use, fully c…" at bounding box center [652, 349] width 339 height 53
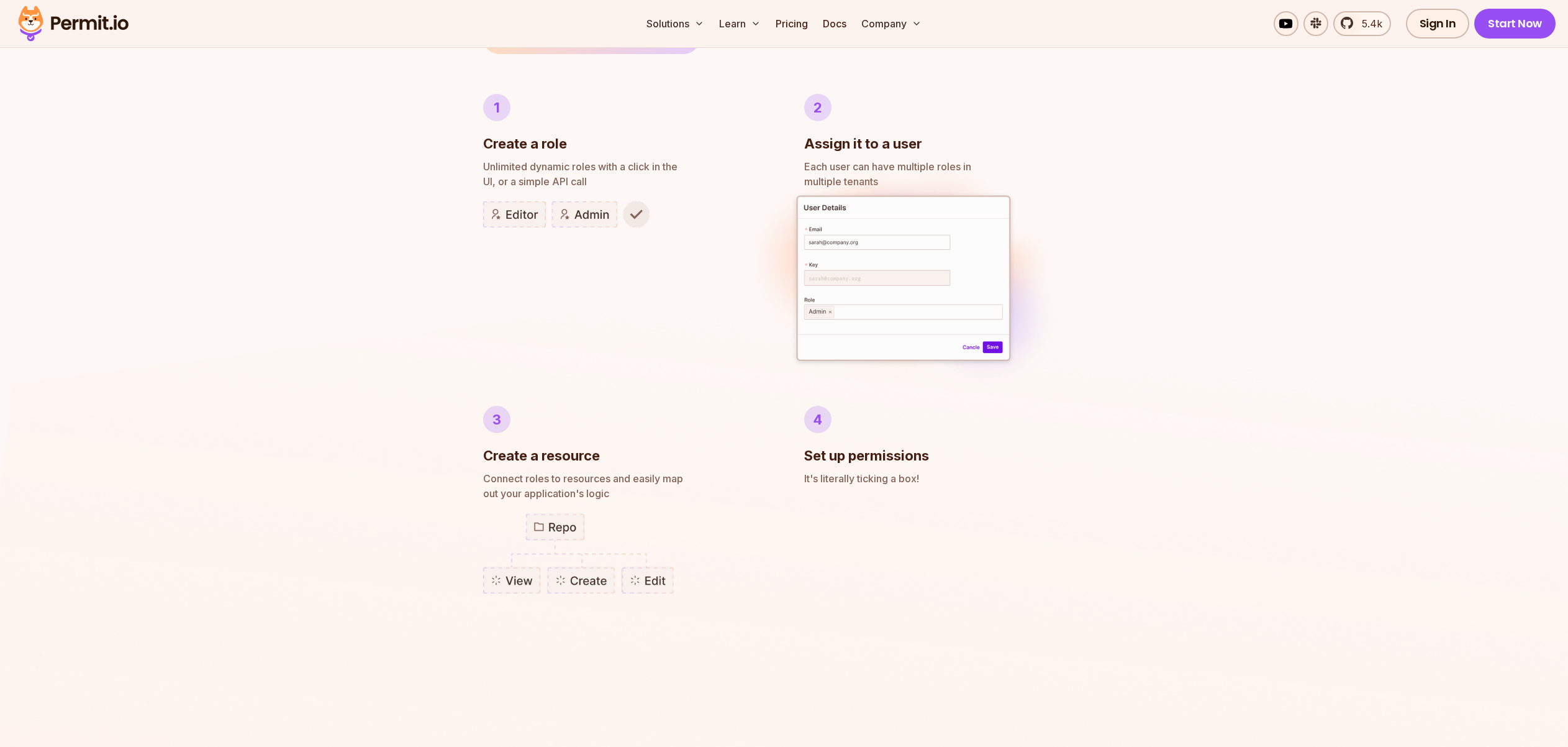
scroll to position [715, 0]
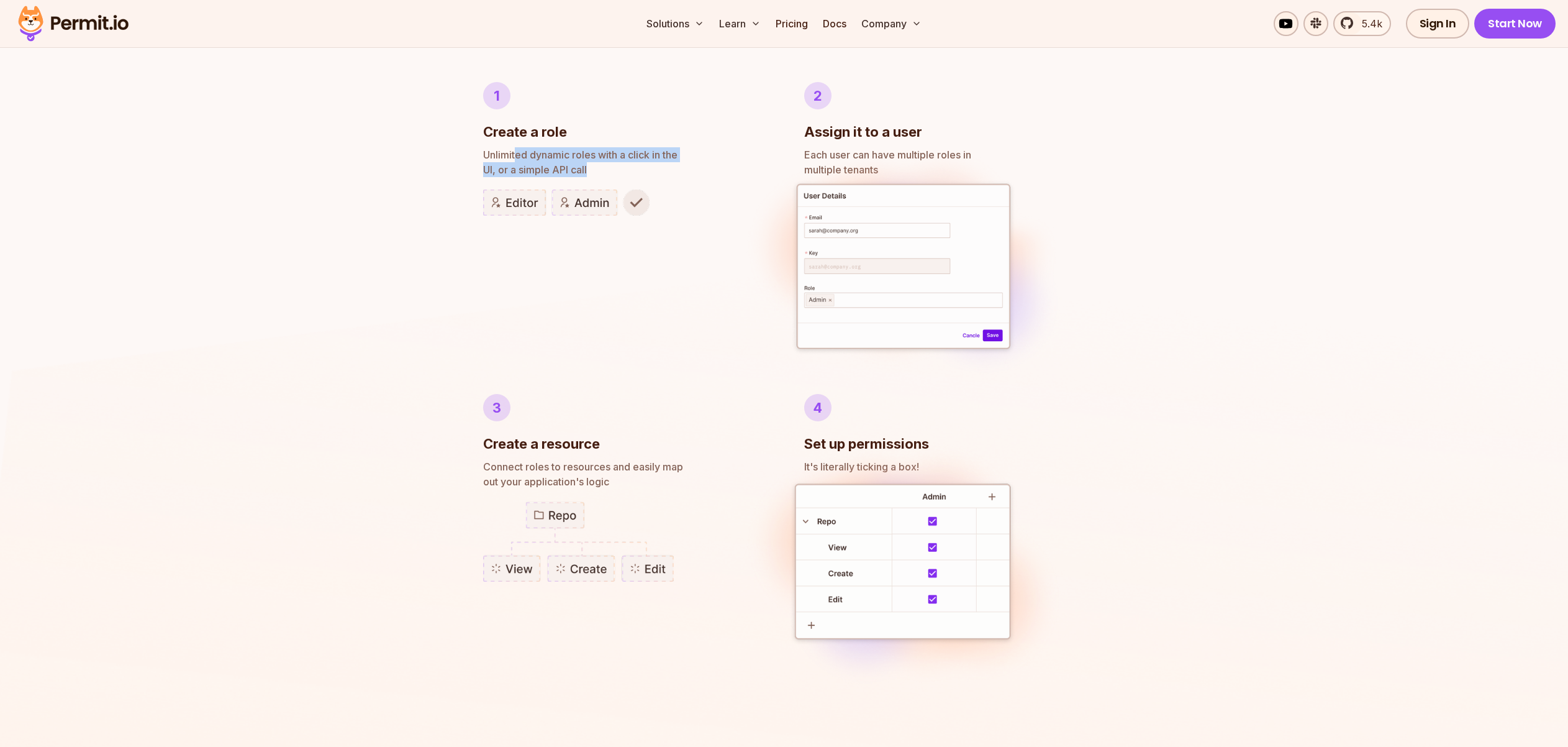
drag, startPoint x: 514, startPoint y: 157, endPoint x: 609, endPoint y: 172, distance: 96.2
click at [609, 172] on p "Unlimited dynamic roles with a click in the UI, or a simple API call" at bounding box center [623, 162] width 281 height 30
click at [462, 192] on img at bounding box center [784, 633] width 1568 height 956
click at [706, 144] on li "1 Create a role Unlimited dynamic roles with a click in the UI, or a simple API…" at bounding box center [623, 219] width 281 height 273
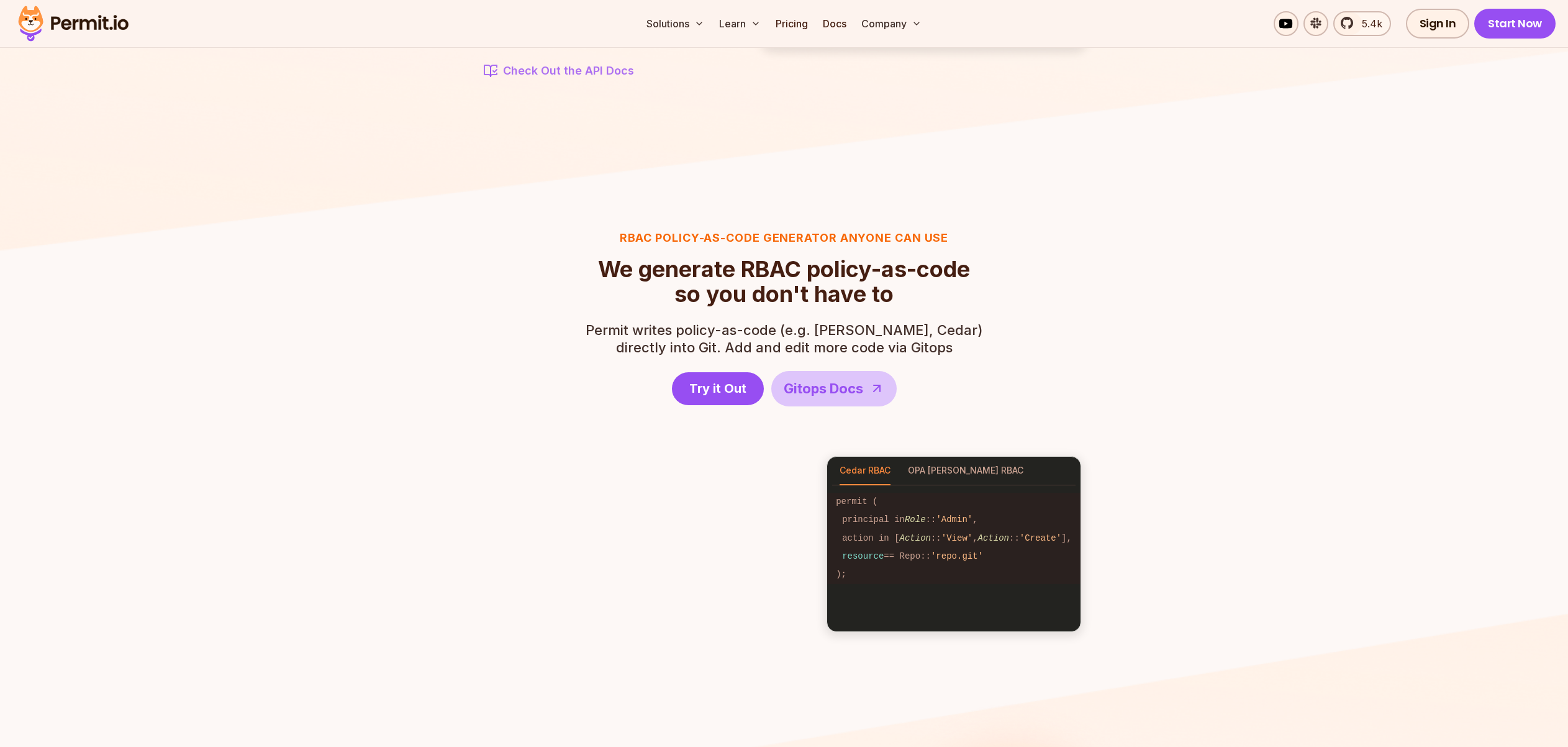
scroll to position [1580, 0]
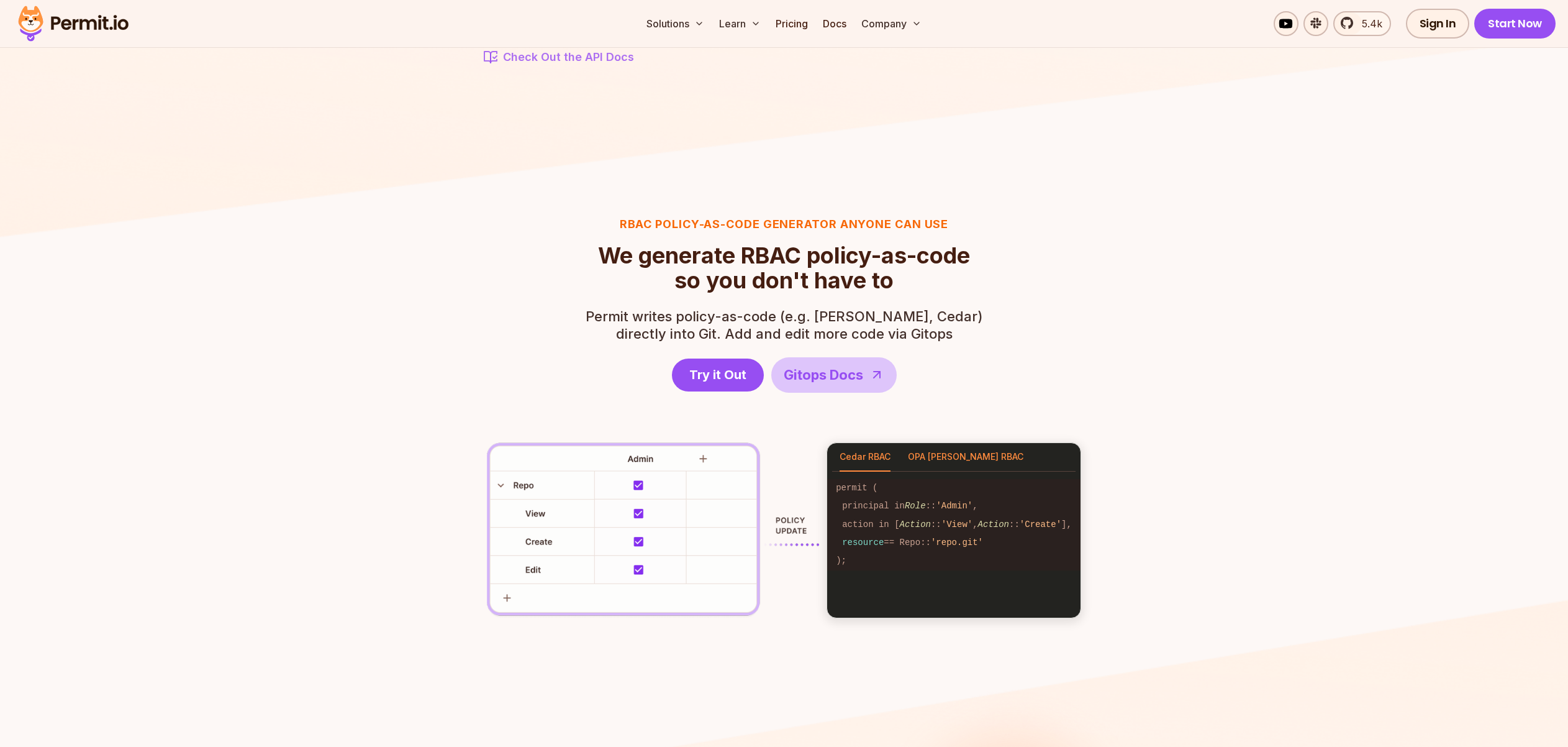
click at [936, 457] on button "OPA [PERSON_NAME] RBAC" at bounding box center [965, 457] width 116 height 29
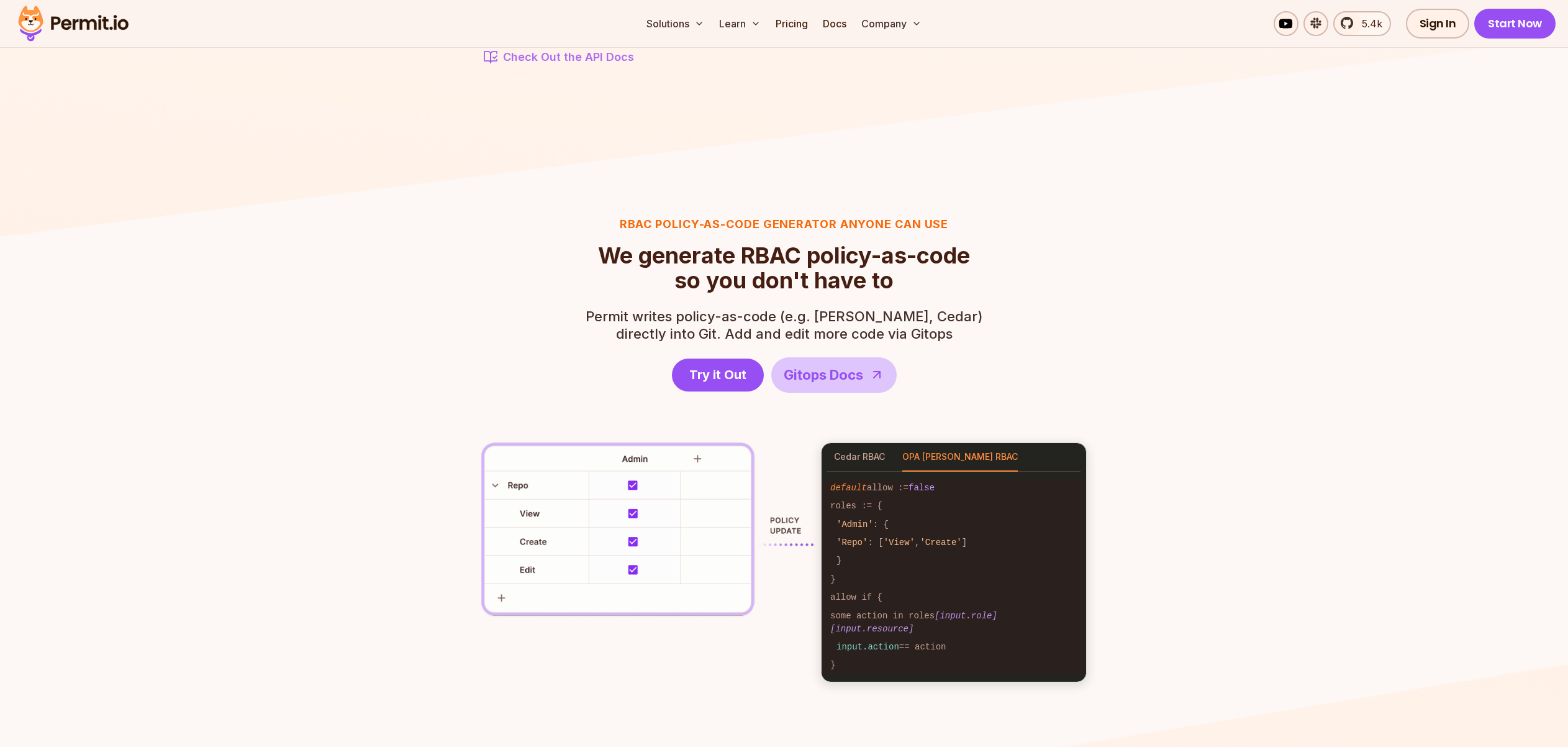
click at [1134, 437] on div "RBAC Policy-as-code generator anyone can use We generate RBAC policy-as-code so…" at bounding box center [784, 449] width 715 height 468
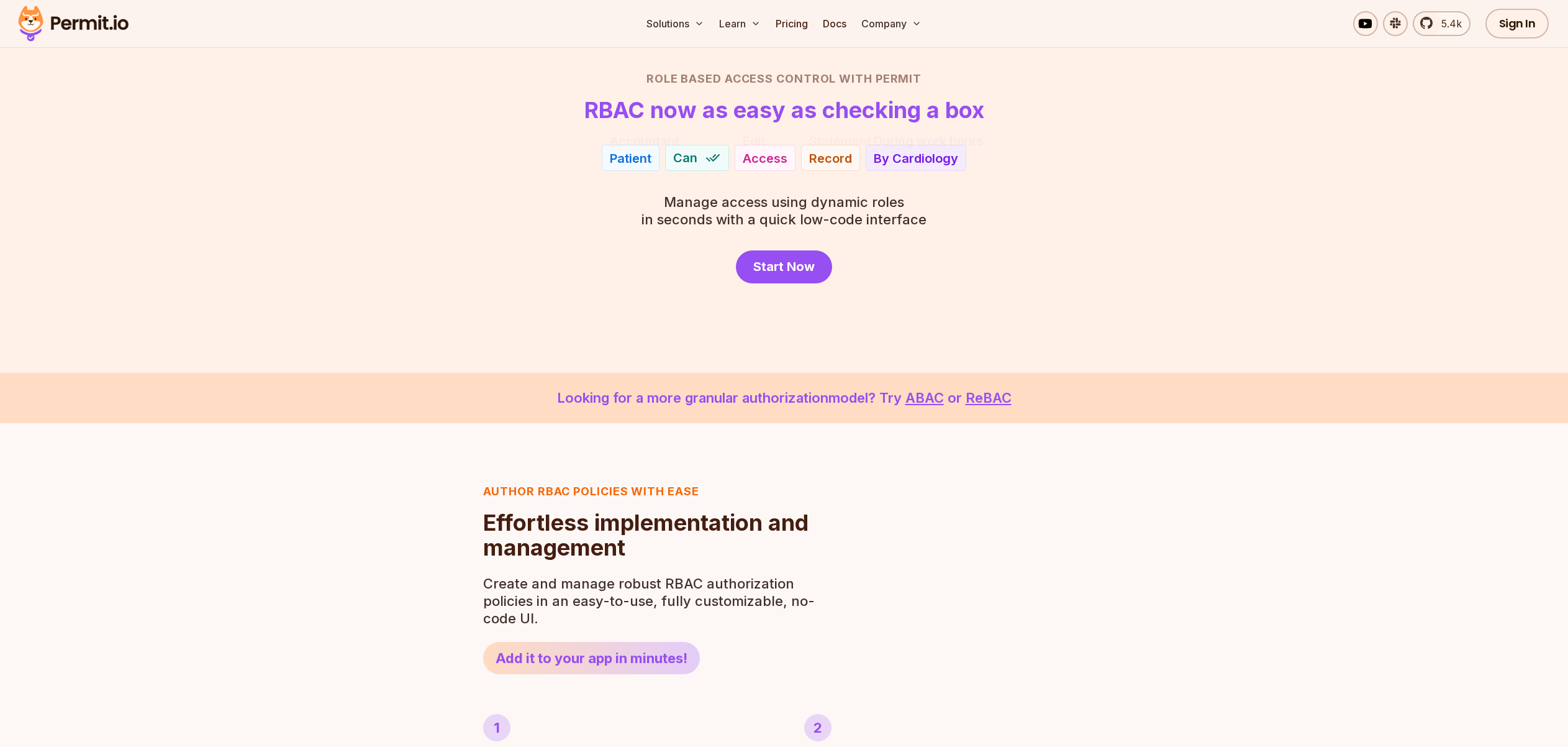
scroll to position [0, 0]
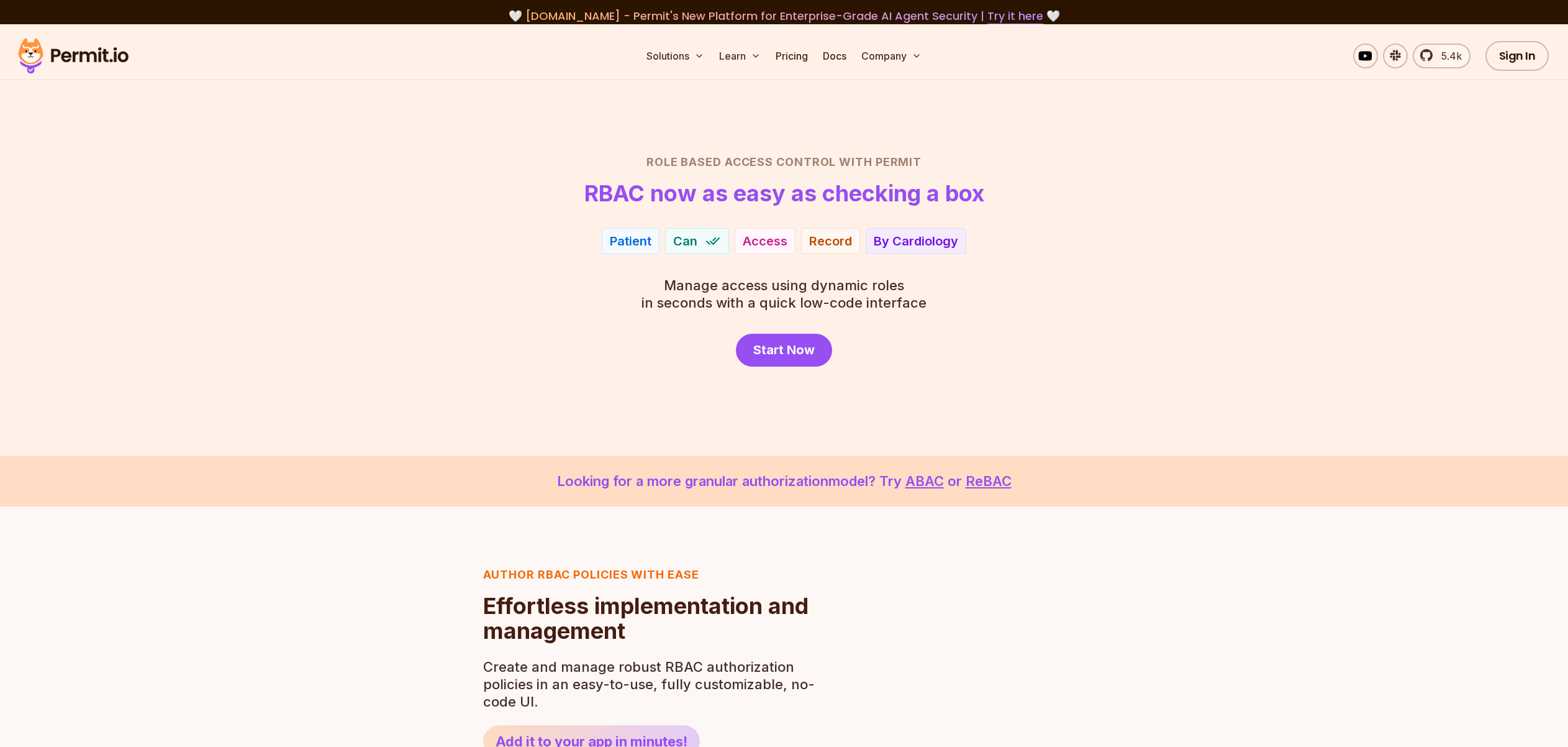
drag, startPoint x: 750, startPoint y: 486, endPoint x: 849, endPoint y: 486, distance: 99.0
click at [751, 486] on p "Looking for a more granular authorization model? Try ABAC or ReBAC" at bounding box center [784, 481] width 1508 height 21
click at [990, 485] on link "ReBAC" at bounding box center [989, 481] width 46 height 16
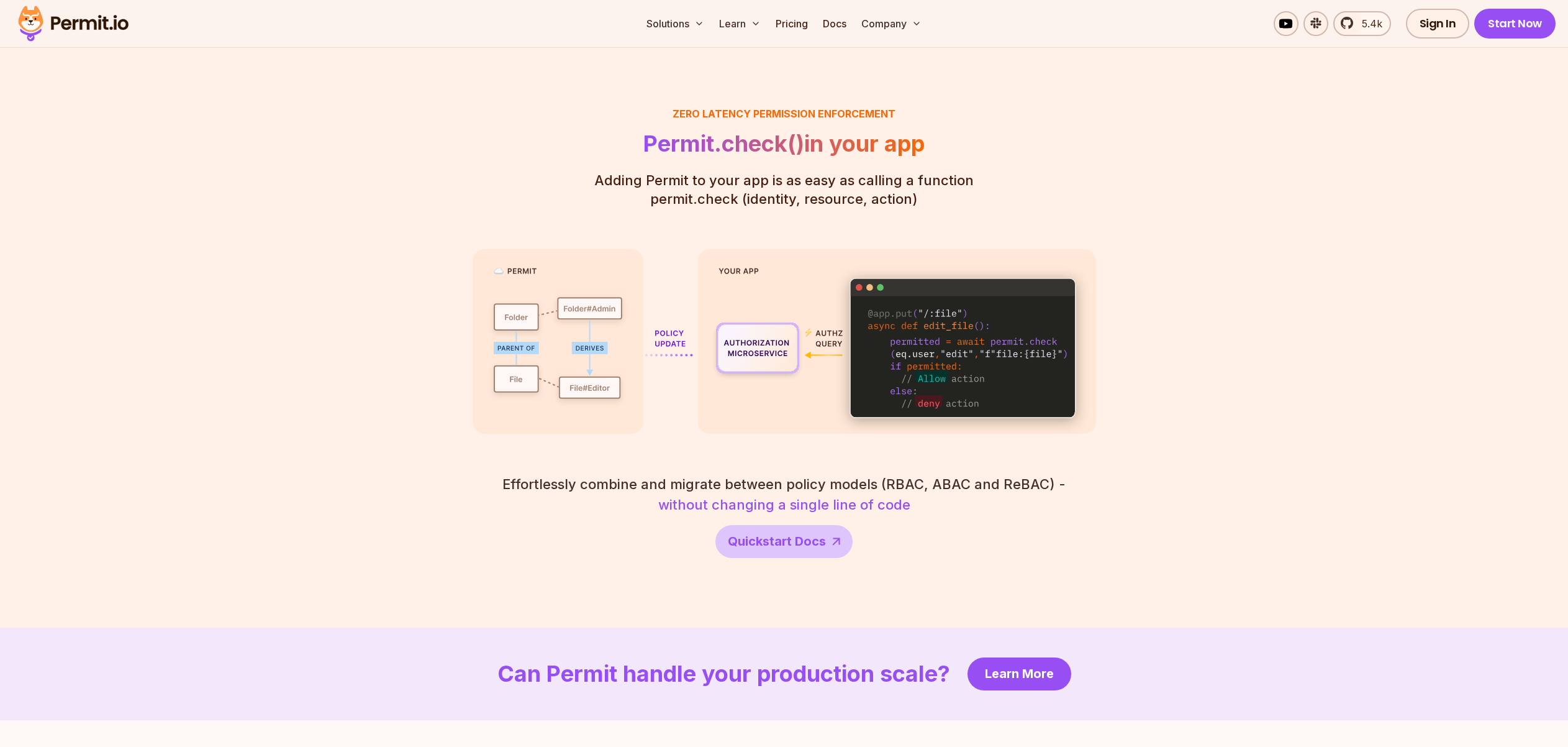
scroll to position [1830, 0]
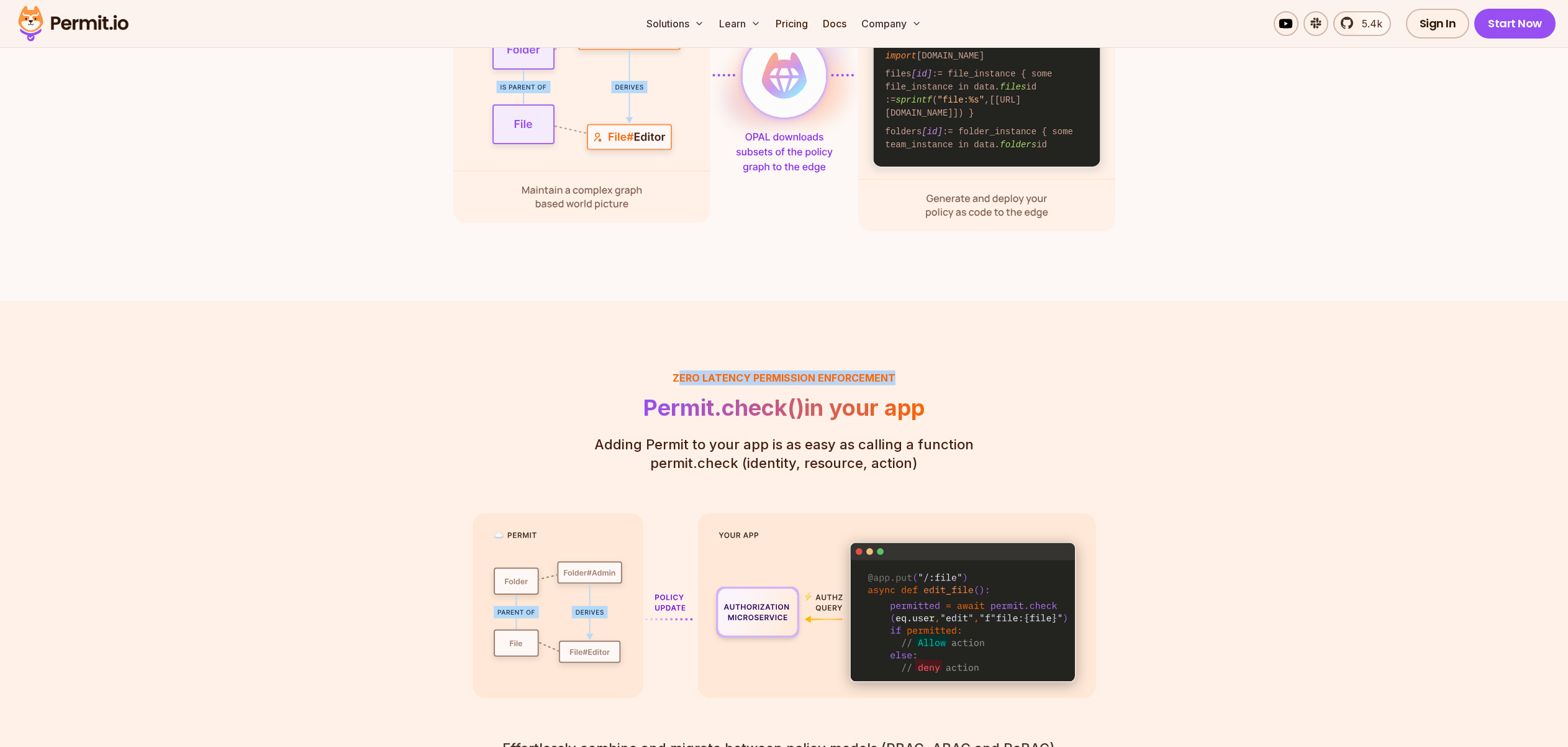
drag, startPoint x: 683, startPoint y: 360, endPoint x: 950, endPoint y: 358, distance: 267.0
click at [950, 371] on header "Zero latency Permission enforcement Permit.check() in your app Adding Permit to…" at bounding box center [784, 422] width 379 height 103
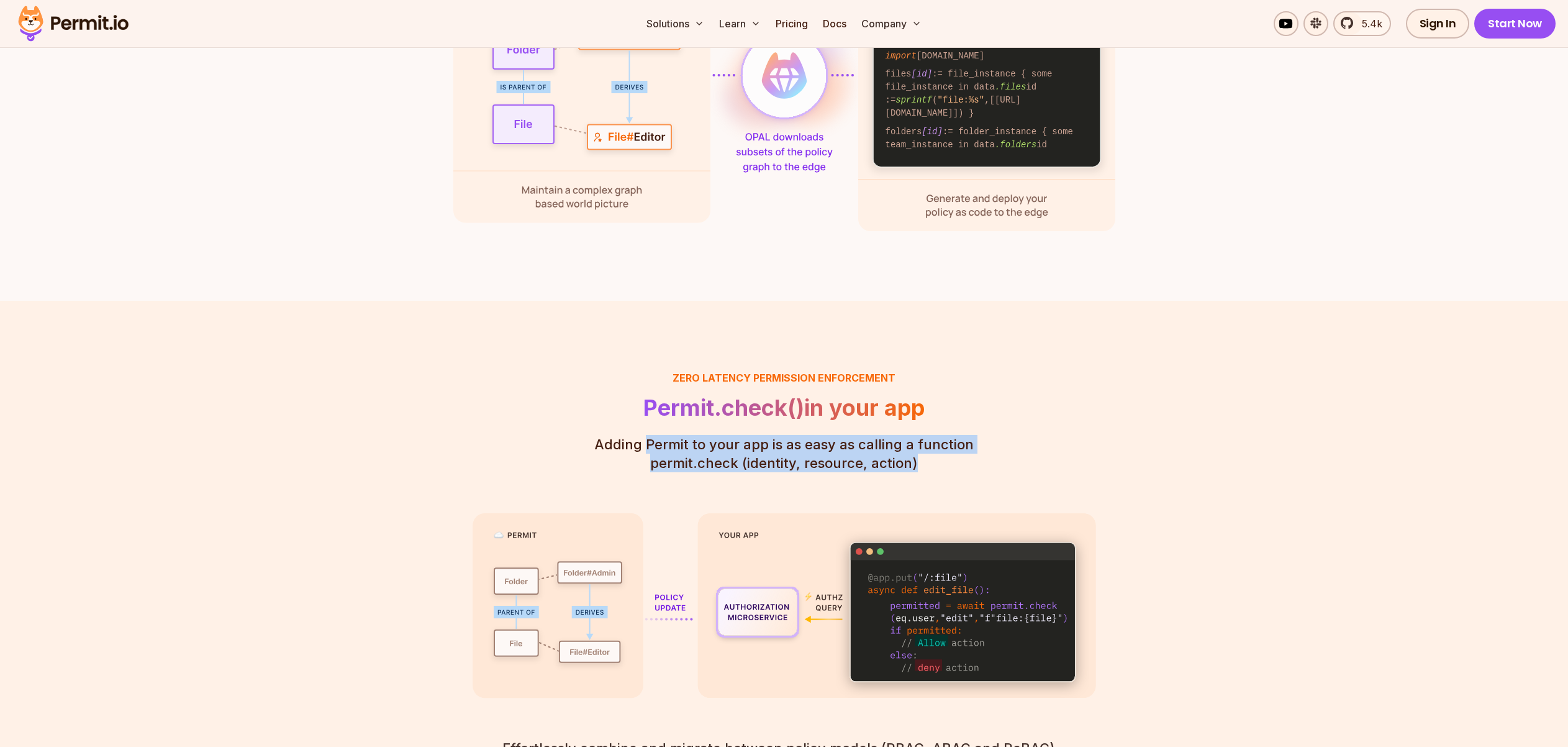
drag, startPoint x: 651, startPoint y: 421, endPoint x: 1000, endPoint y: 442, distance: 349.6
click at [1000, 442] on div "Zero latency Permission enforcement Permit.check() in your app Adding Permit to…" at bounding box center [784, 596] width 623 height 451
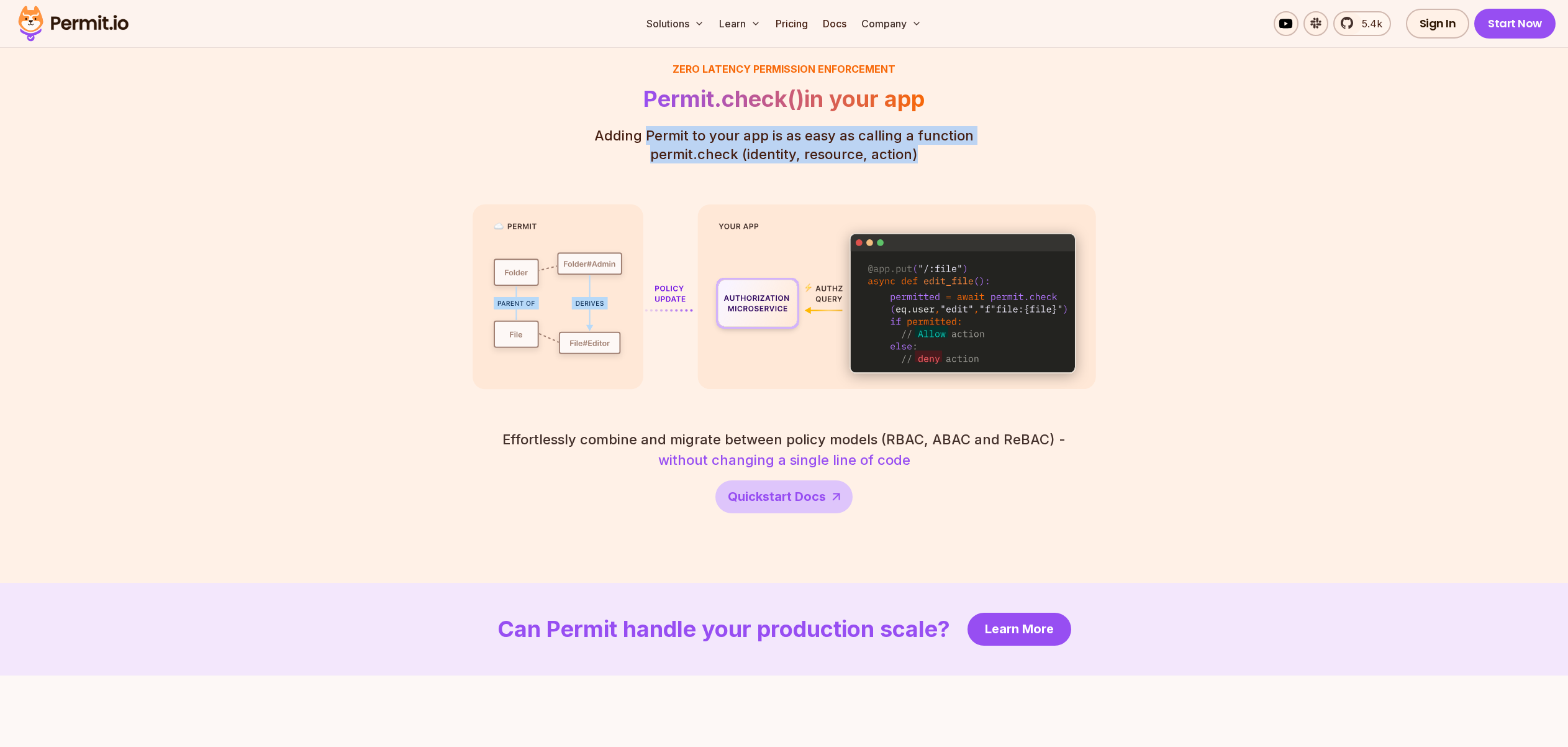
scroll to position [1556, 0]
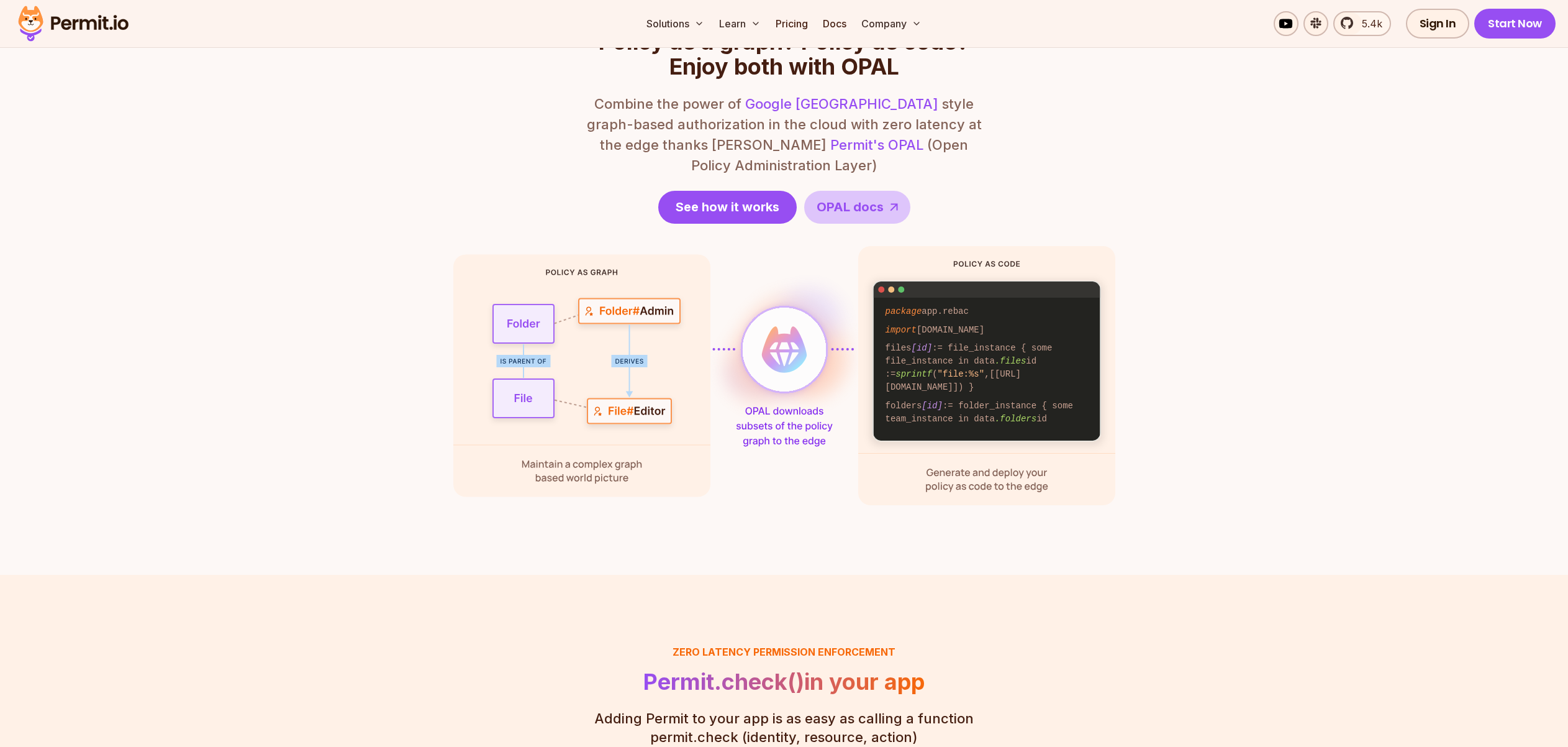
click at [1166, 458] on section "Zero latency, fine granularity Policy as a graph? Policy as code? Enjoy both wi…" at bounding box center [784, 255] width 1568 height 640
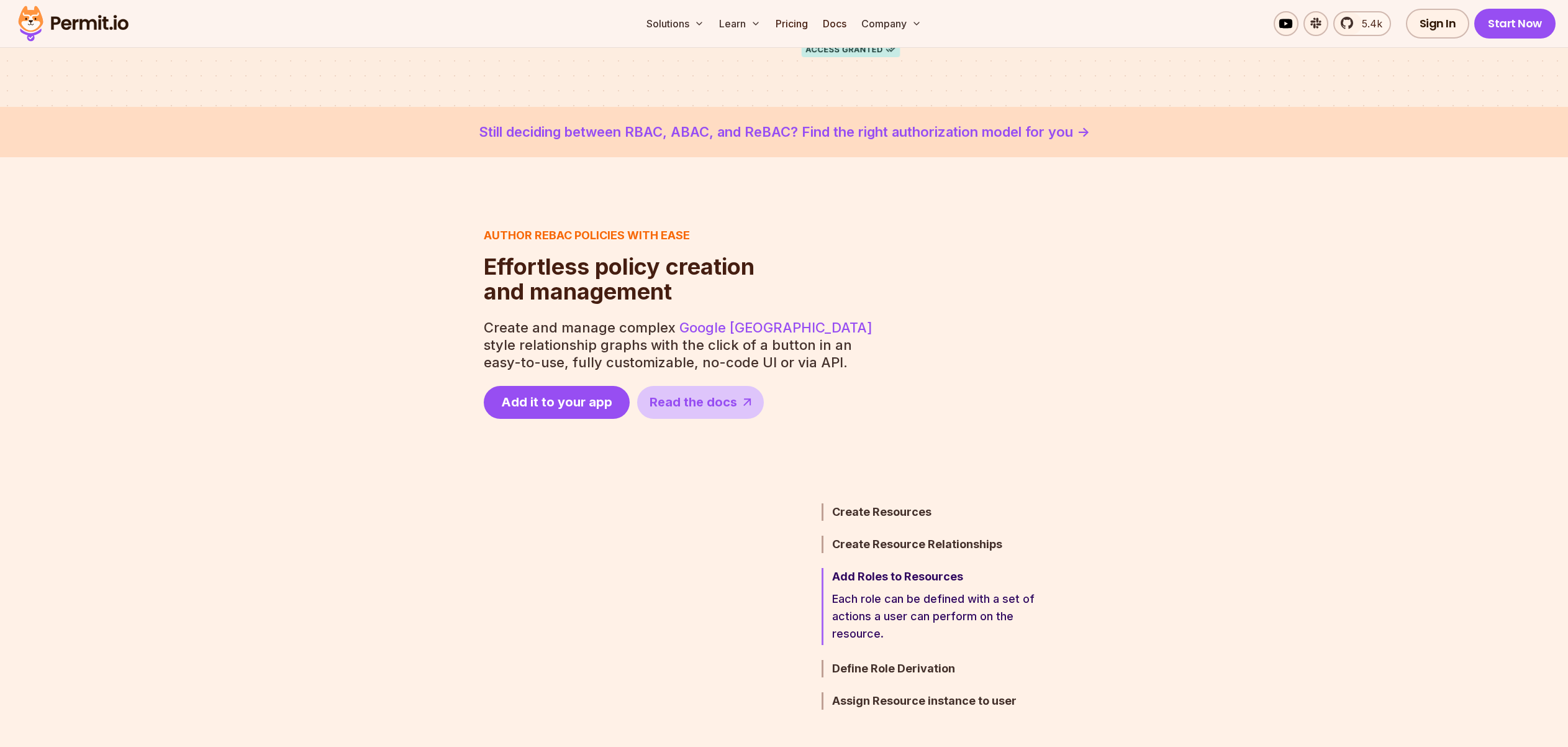
scroll to position [0, 0]
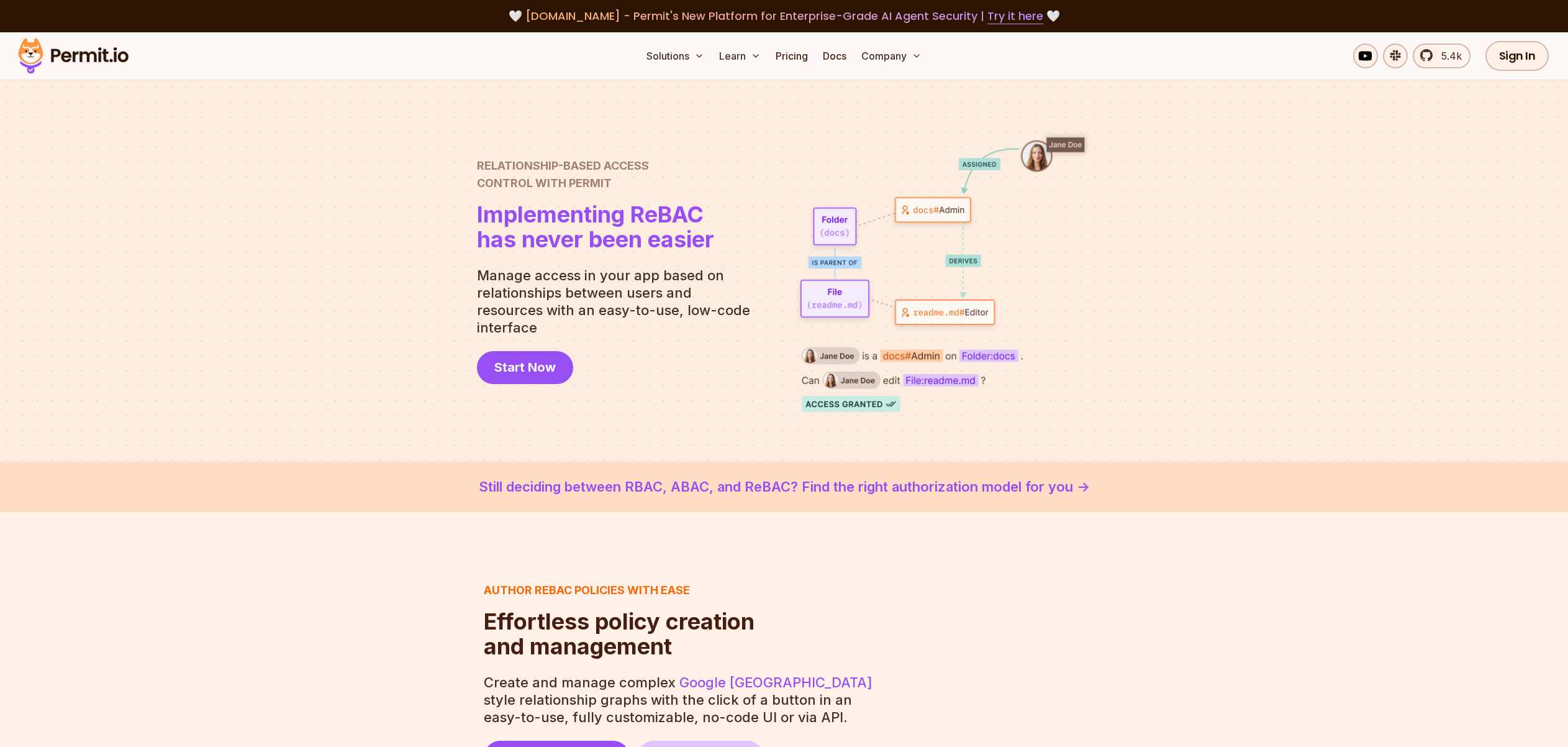
click at [653, 116] on div at bounding box center [784, 271] width 1568 height 381
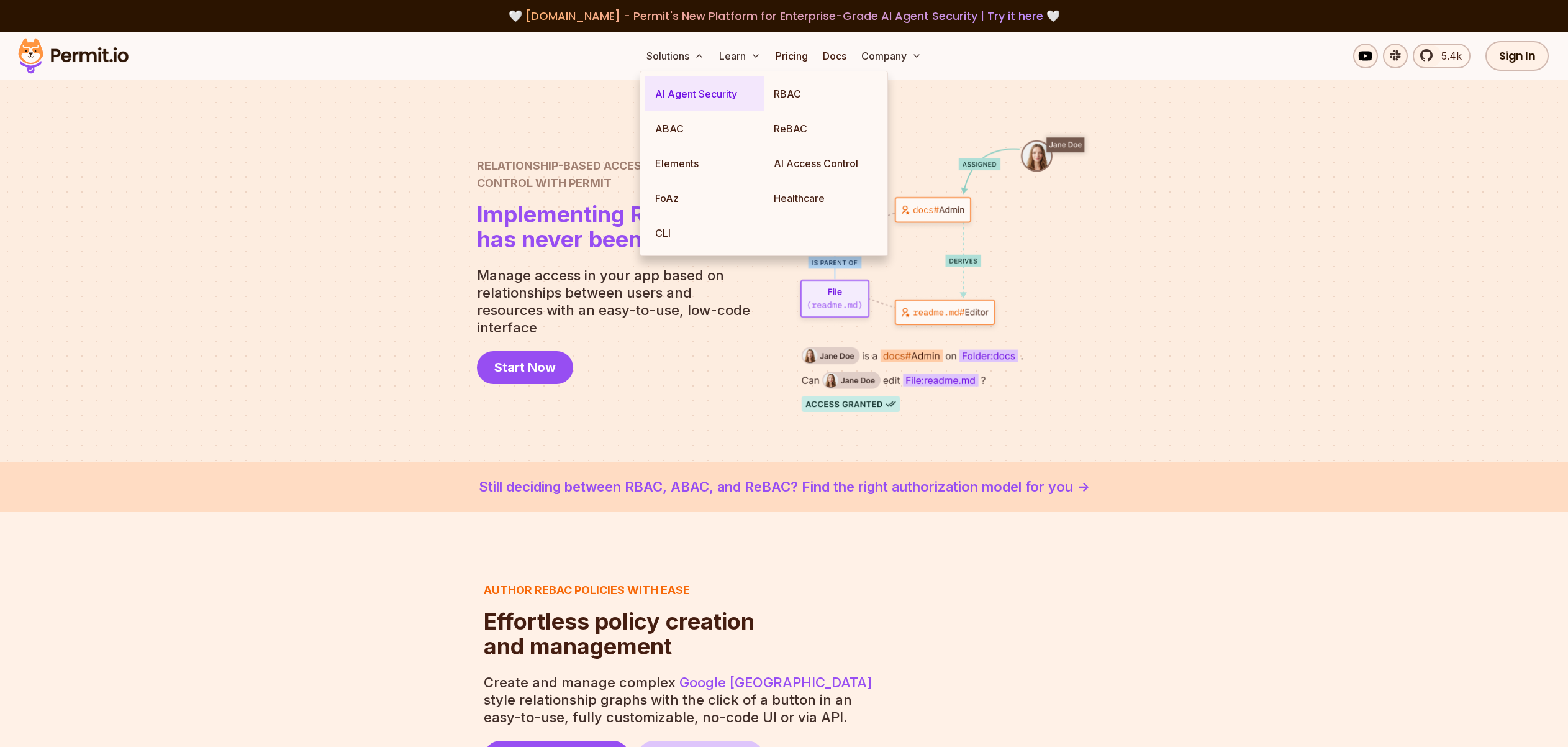
click at [696, 95] on link "AI Agent Security" at bounding box center [705, 94] width 118 height 35
